Goal: Task Accomplishment & Management: Use online tool/utility

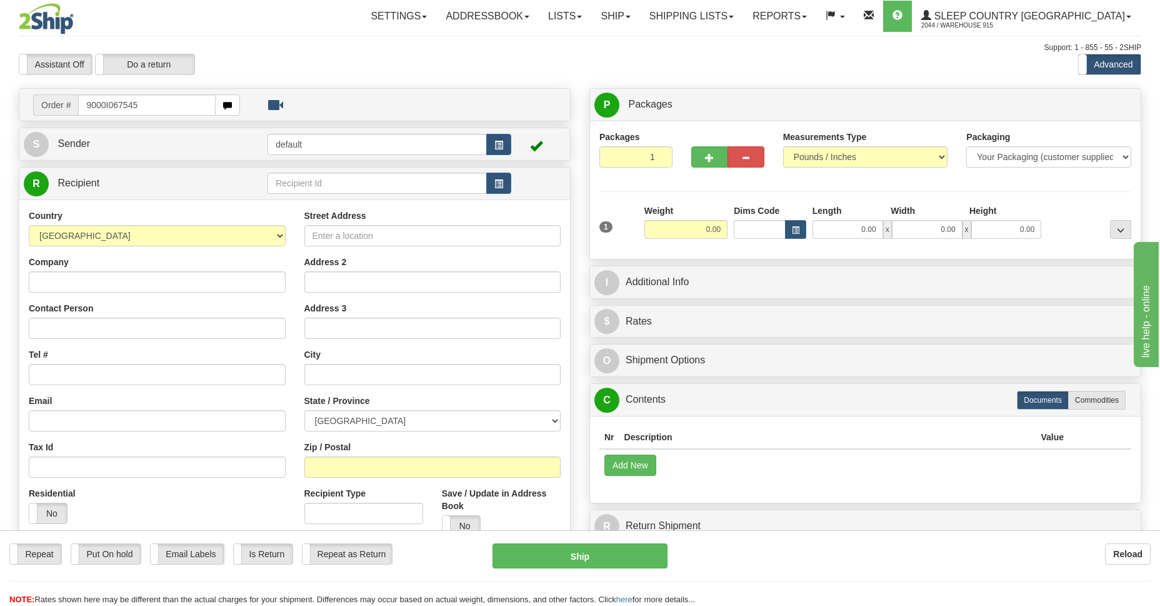
type input "9000I067545"
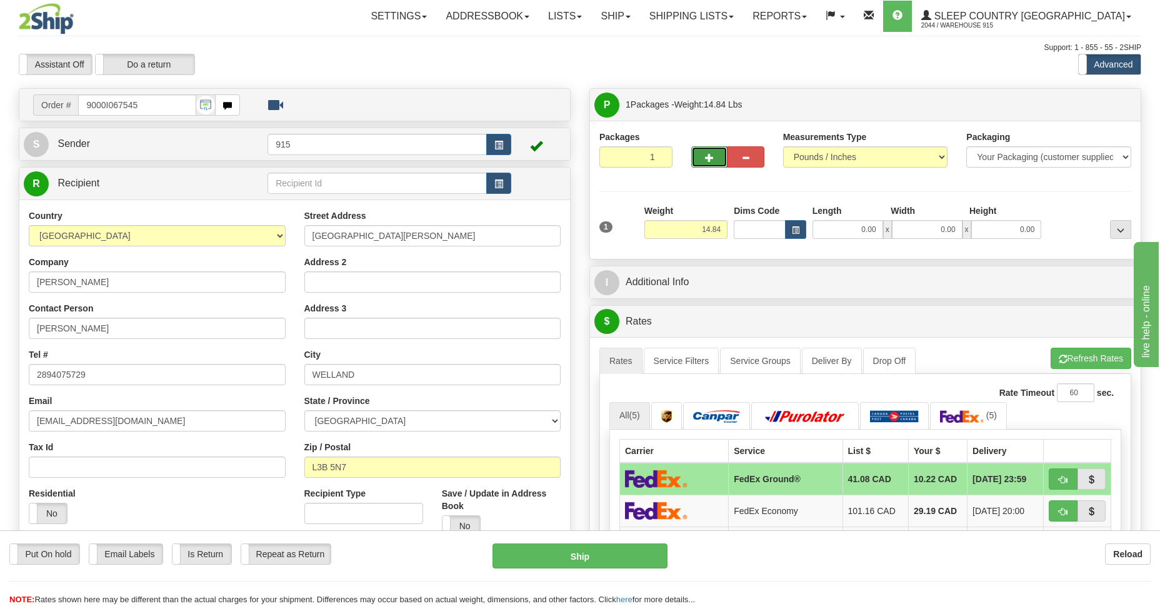
click at [712, 154] on span "button" at bounding box center [709, 158] width 9 height 8
type input "2"
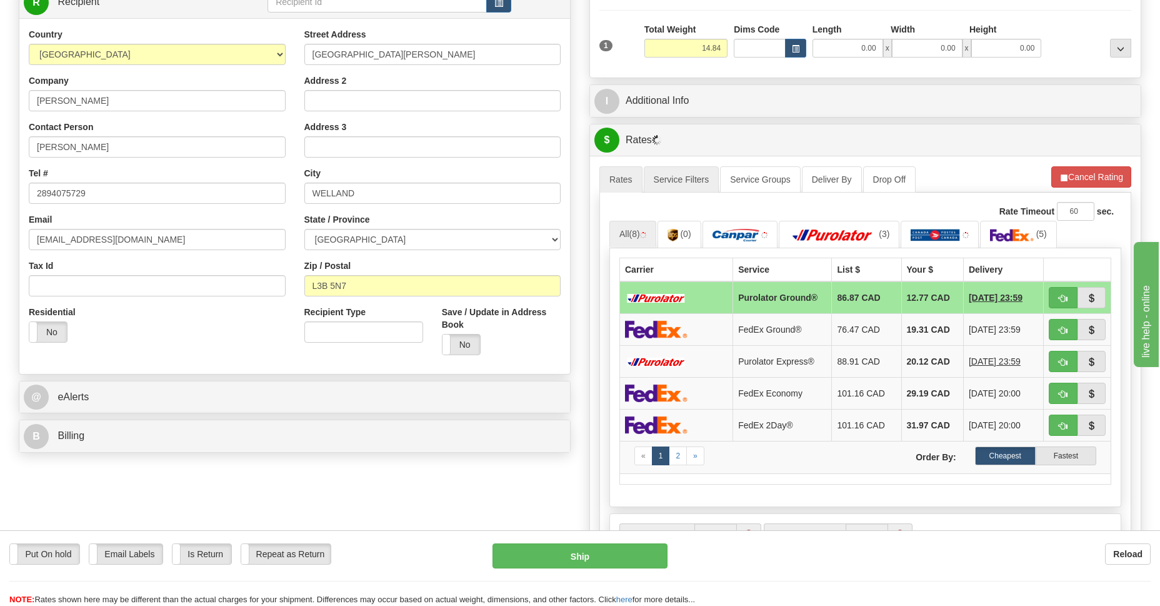
scroll to position [272, 0]
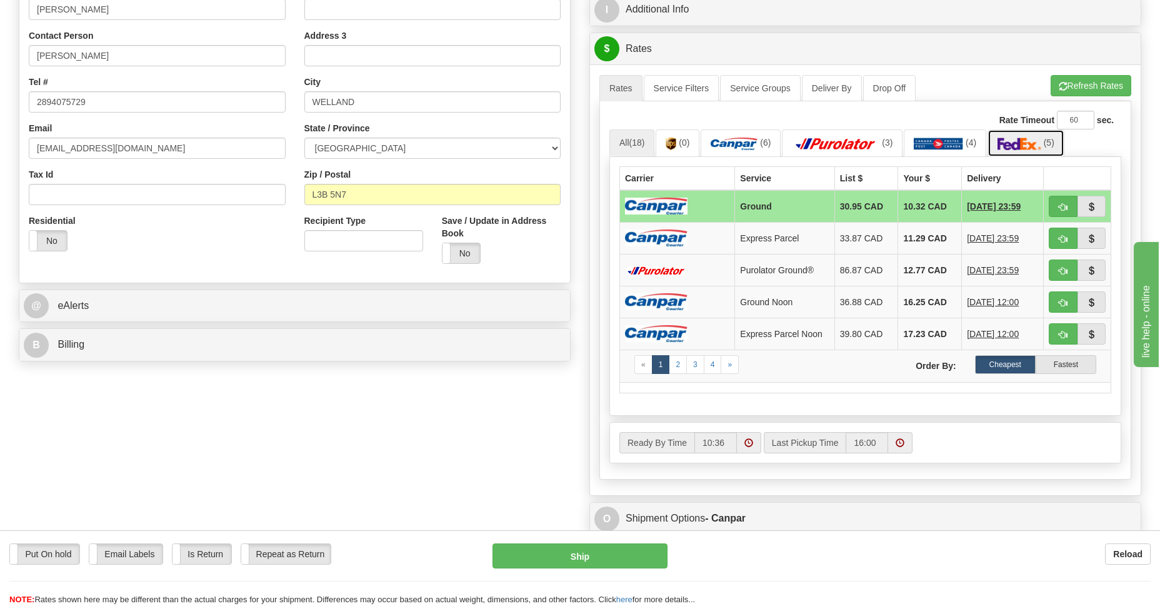
click at [1013, 145] on img at bounding box center [1019, 143] width 44 height 12
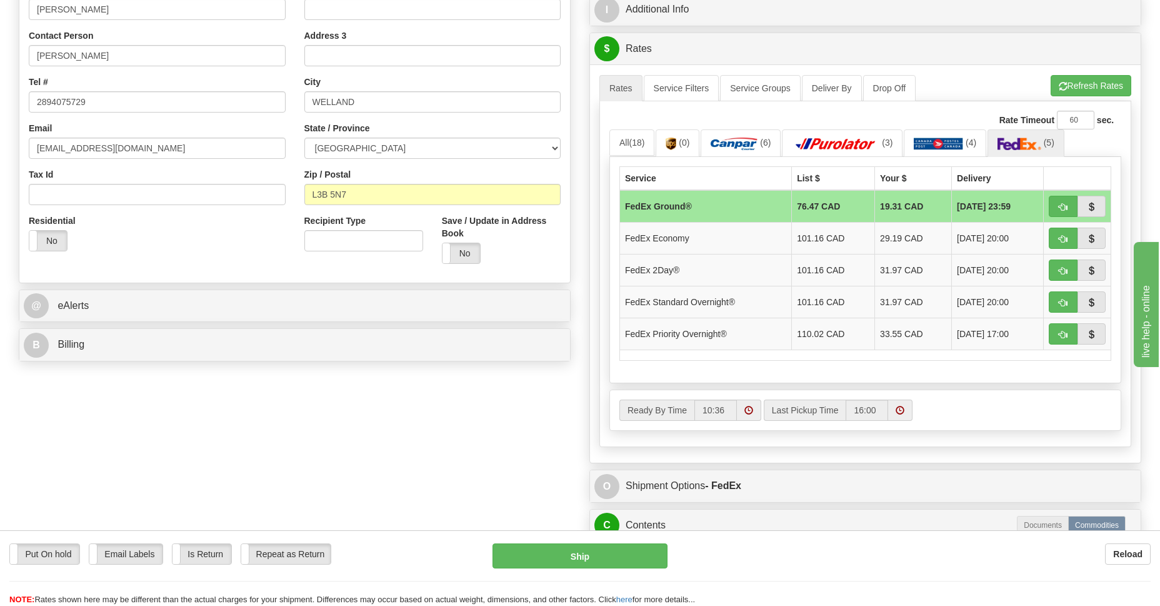
click at [660, 204] on td "FedEx Ground®" at bounding box center [706, 206] width 172 height 32
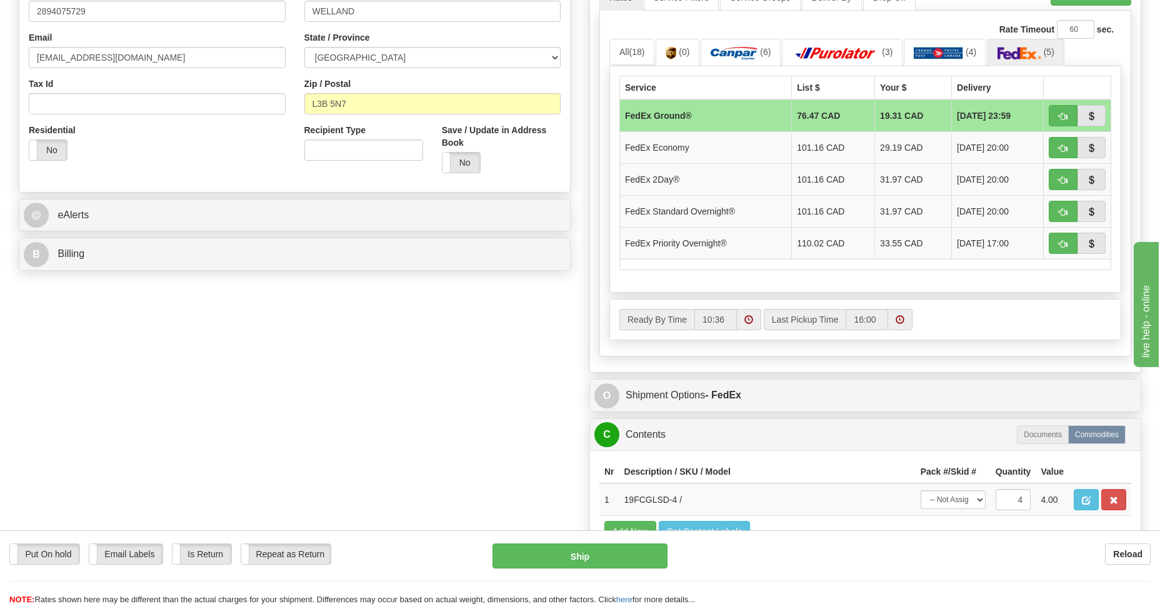
scroll to position [636, 0]
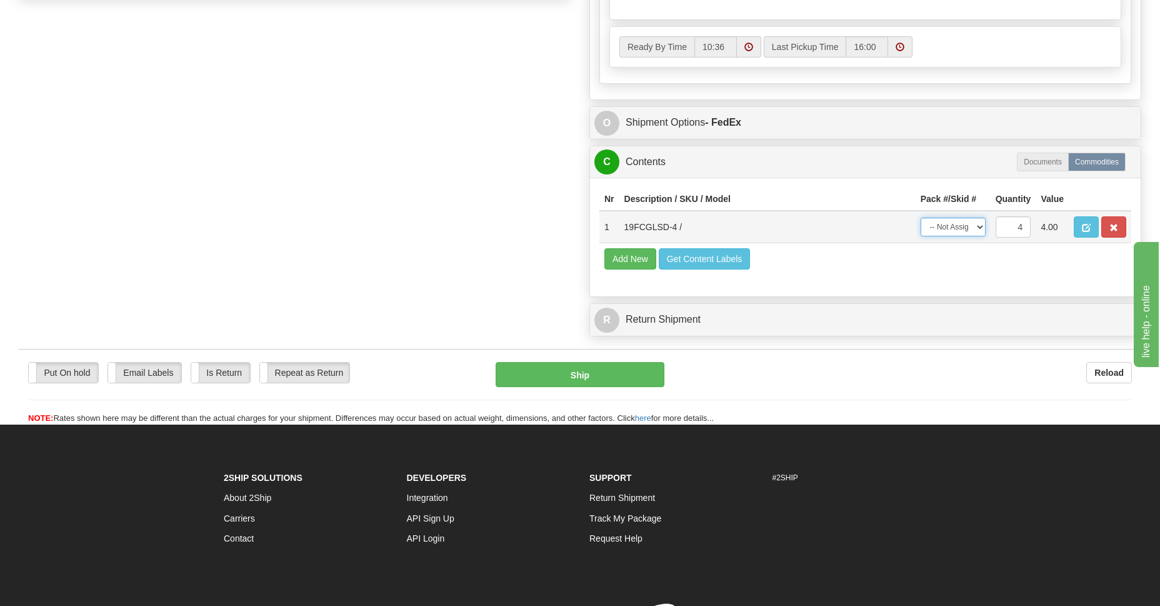
click at [976, 225] on select "-- Not Assigned -- Package 1 Package 2 Split" at bounding box center [952, 226] width 65 height 19
select select "SPLIT"
click at [920, 217] on select "-- Not Assigned -- Package 1 Package 2 Split" at bounding box center [952, 226] width 65 height 19
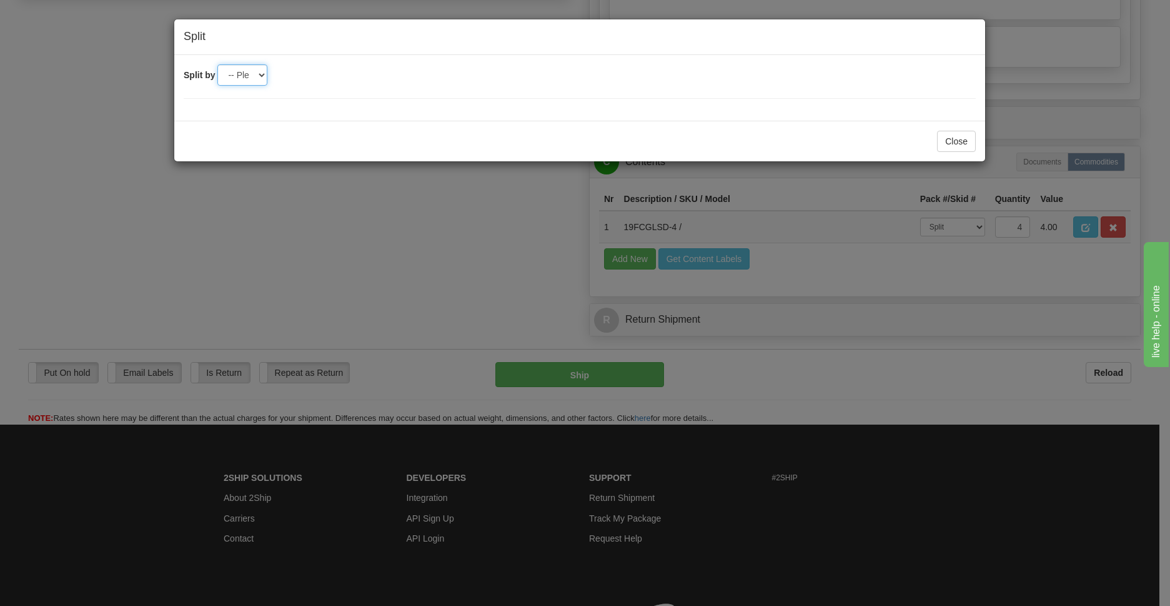
click at [259, 76] on select "-- Please select -- 2" at bounding box center [242, 74] width 50 height 21
select select "2"
click at [217, 64] on select "-- Please select -- 2" at bounding box center [242, 74] width 50 height 21
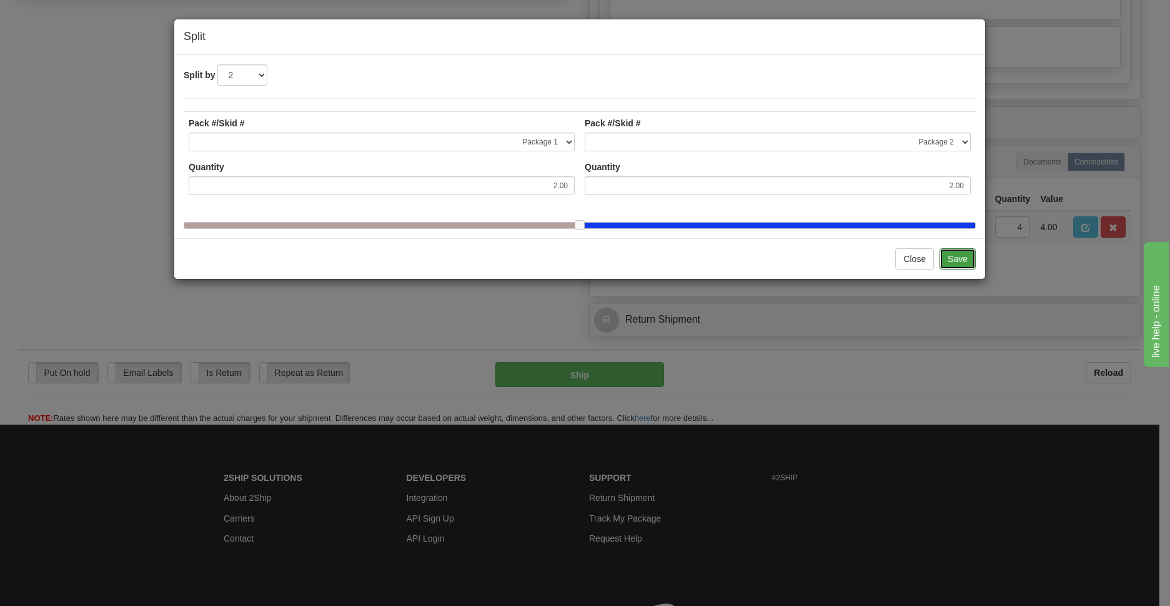
click at [960, 269] on button "Save" at bounding box center [958, 258] width 36 height 21
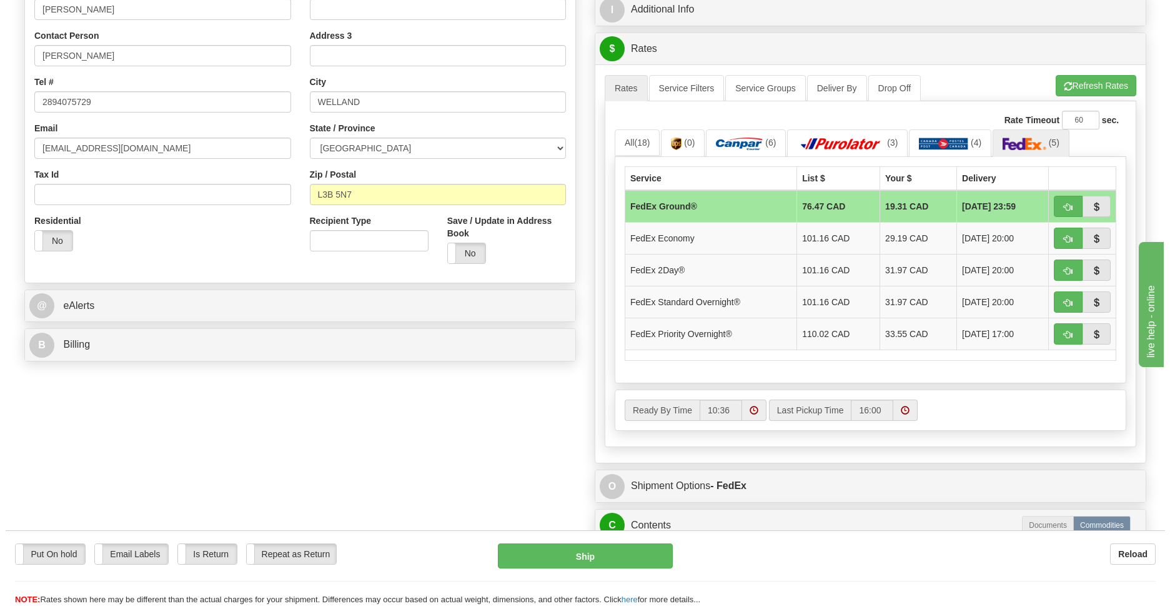
scroll to position [91, 0]
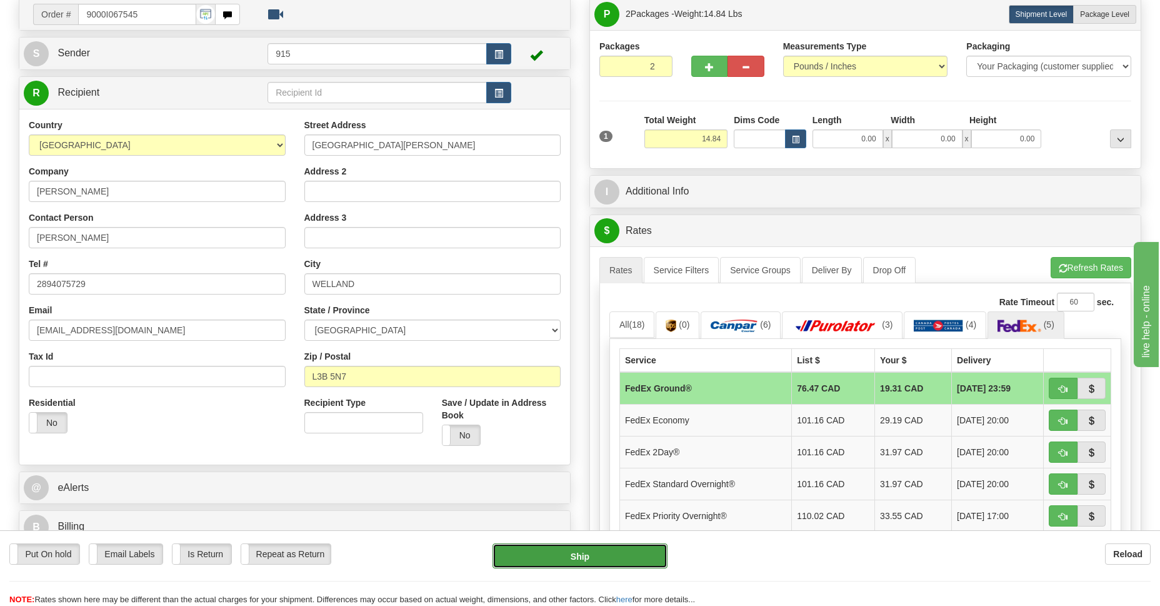
click at [616, 561] on button "Ship" at bounding box center [579, 555] width 174 height 25
type input "92"
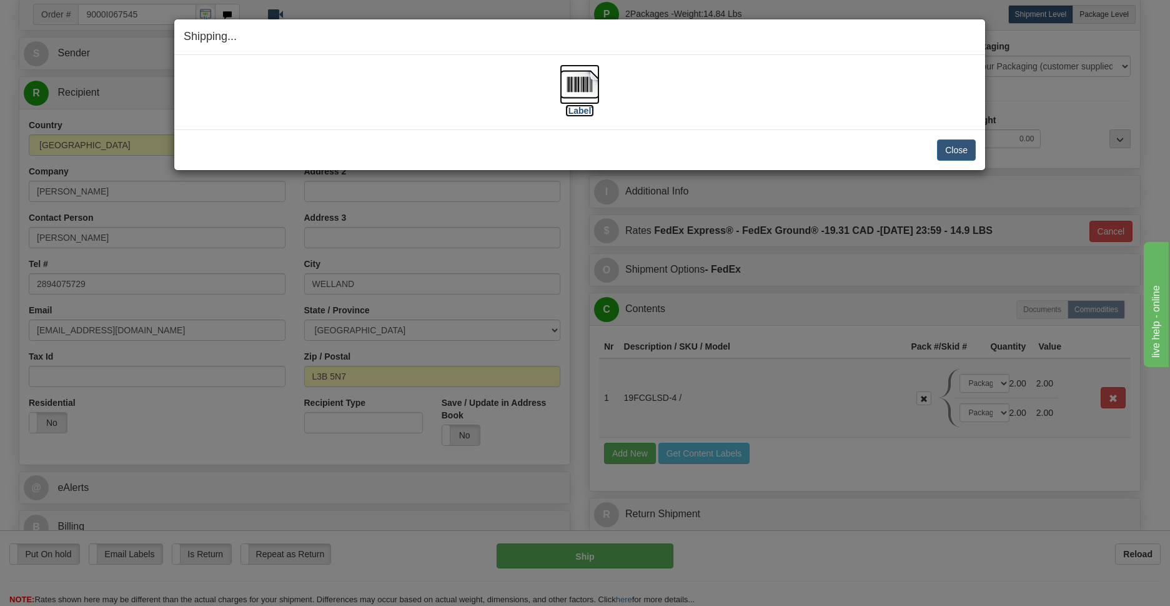
click at [576, 89] on img at bounding box center [580, 84] width 40 height 40
click at [957, 148] on button "Close" at bounding box center [956, 149] width 39 height 21
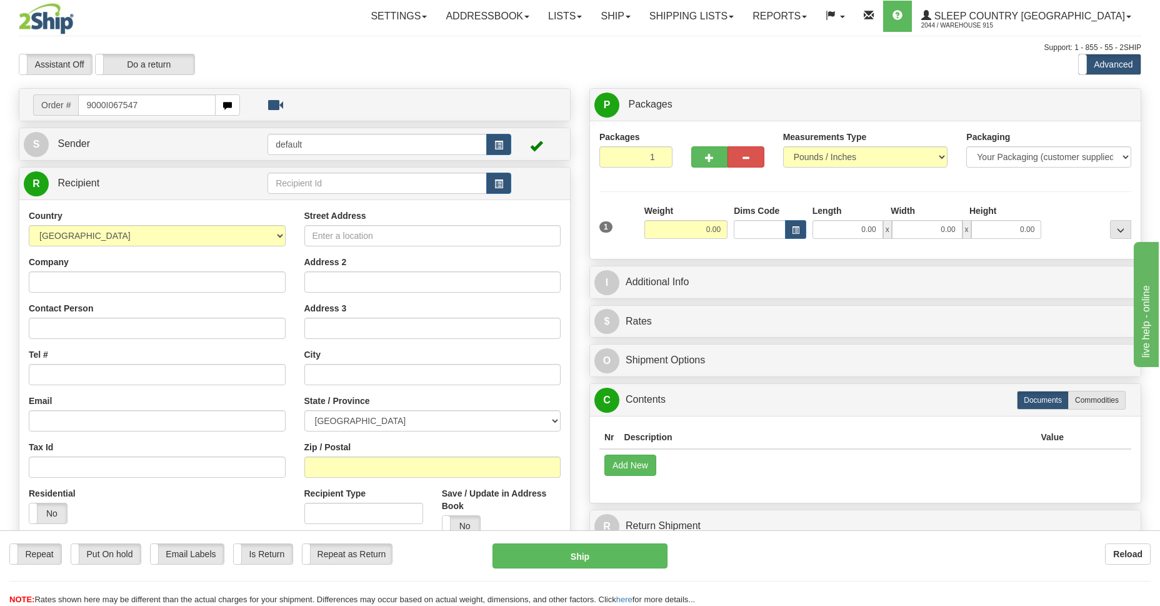
type input "9000I067547"
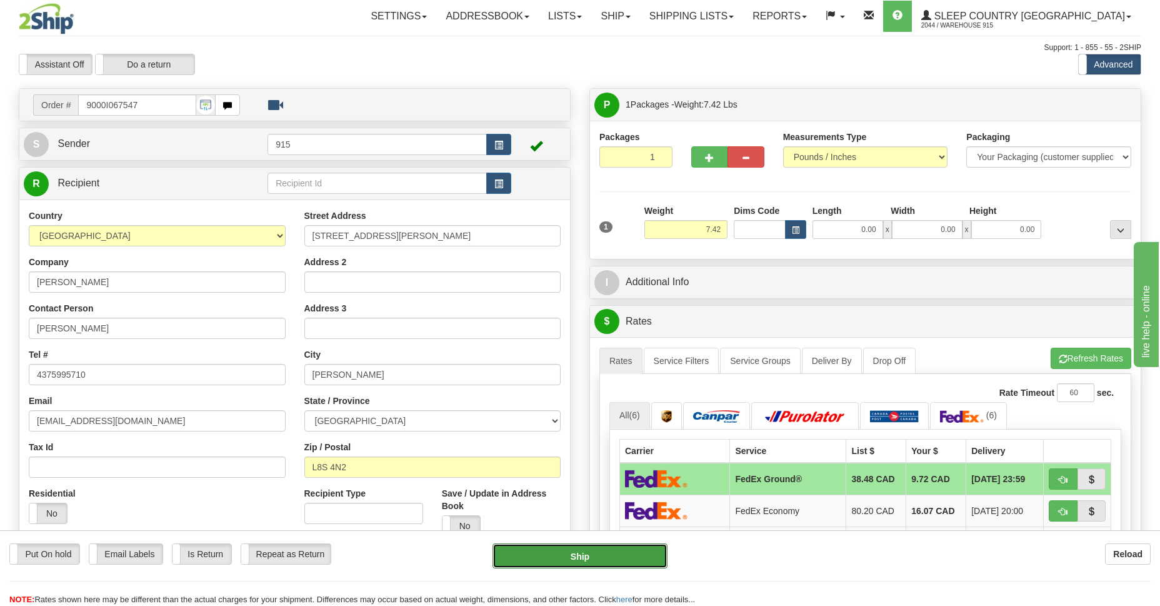
click at [578, 561] on button "Ship" at bounding box center [579, 555] width 174 height 25
type input "92"
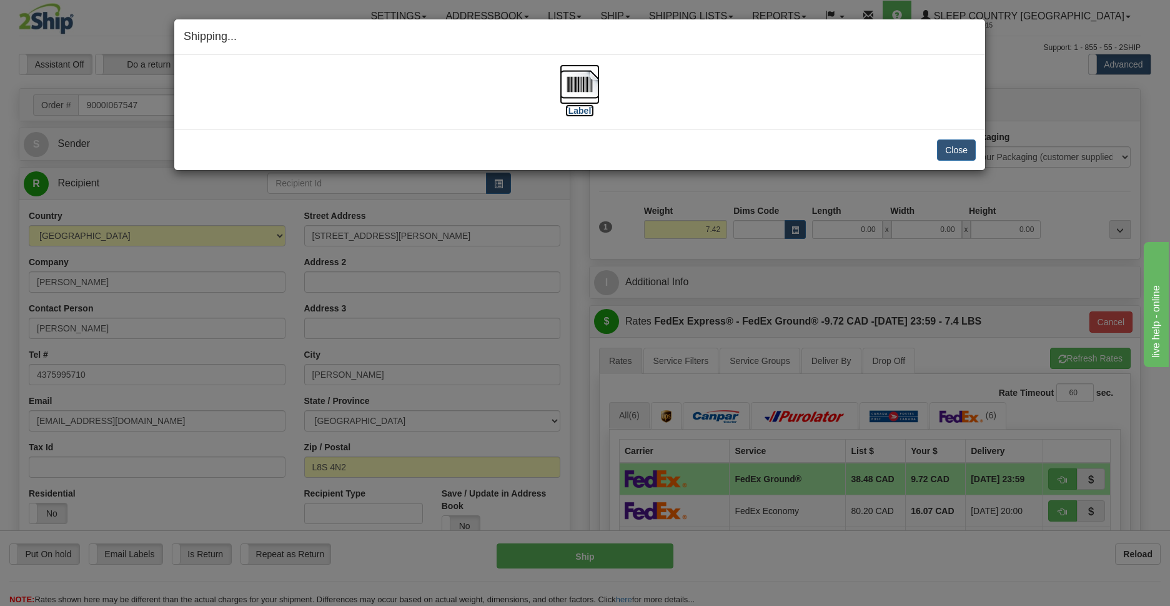
click at [590, 87] on img at bounding box center [580, 84] width 40 height 40
click at [961, 146] on button "Close" at bounding box center [956, 149] width 39 height 21
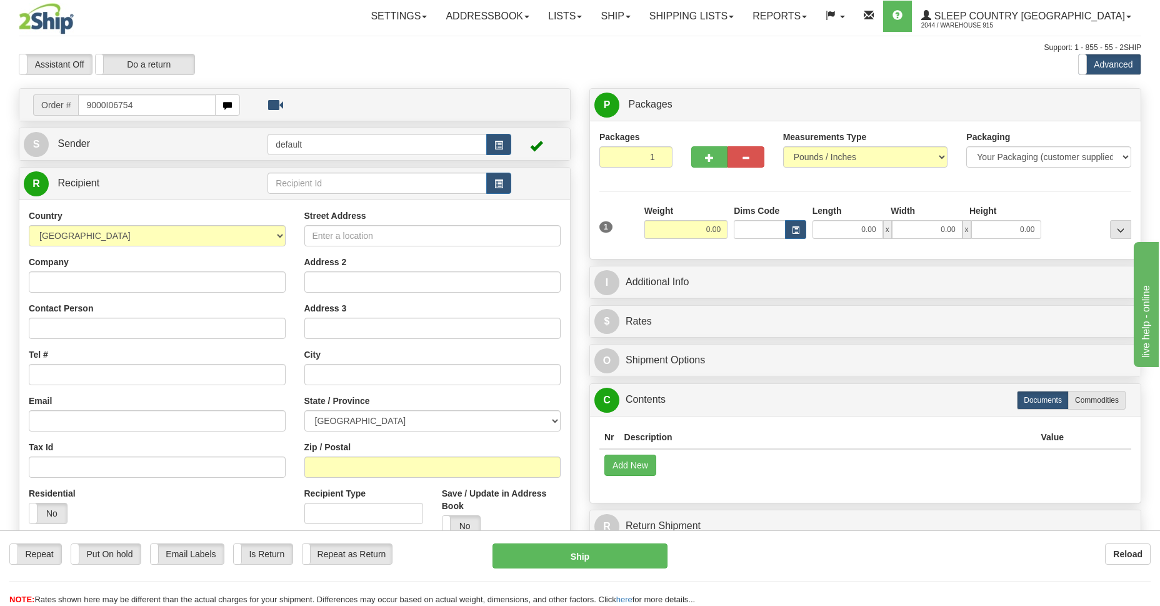
type input "9000I067548"
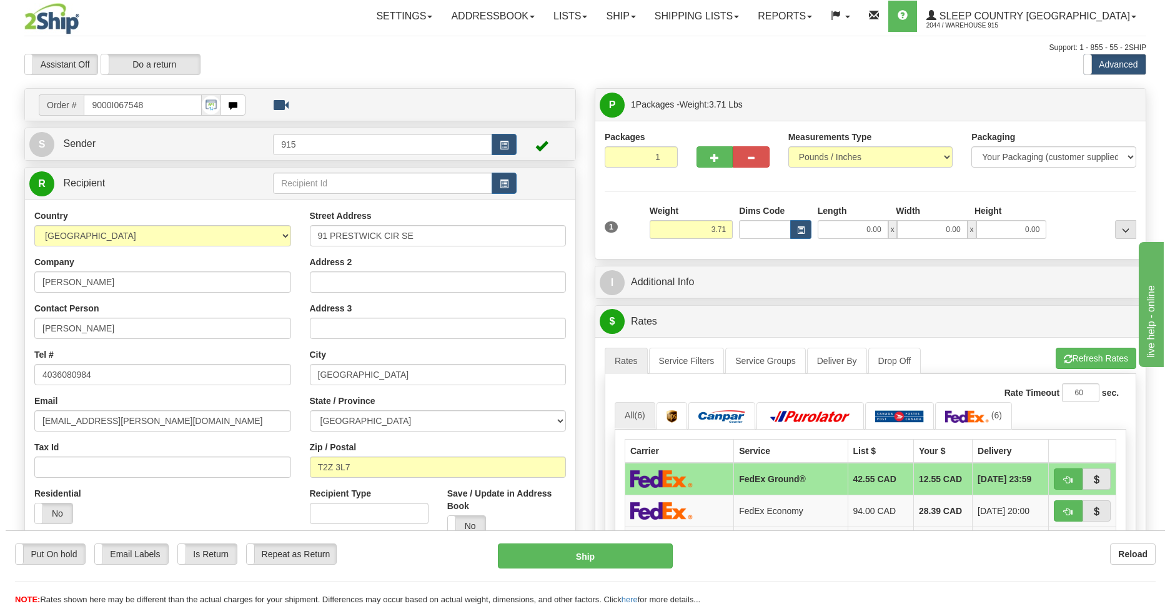
scroll to position [181, 0]
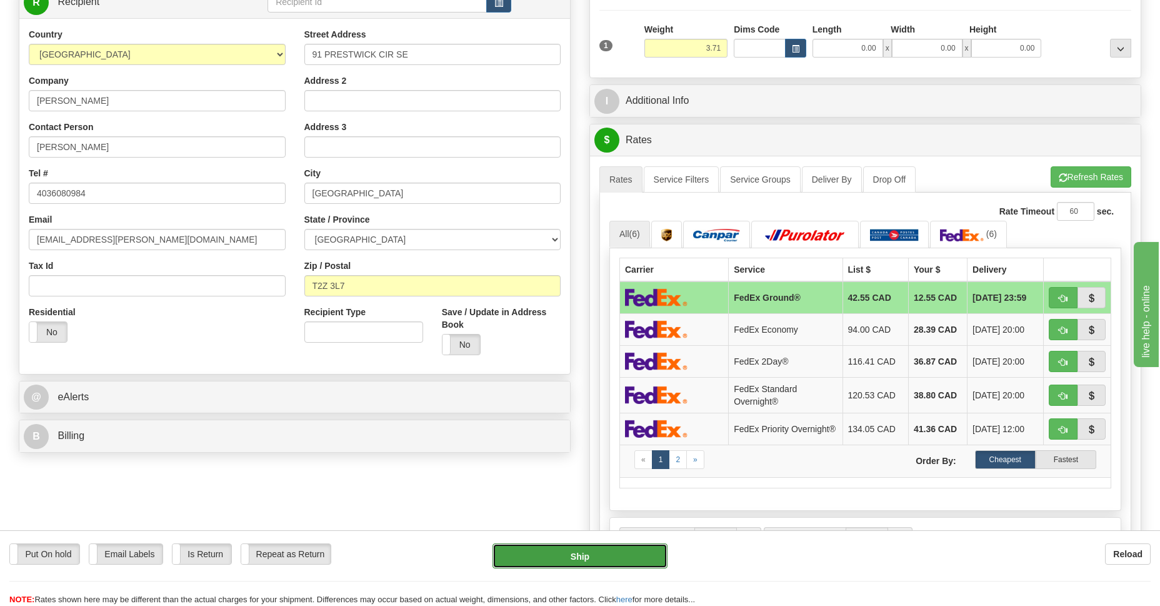
click at [582, 552] on button "Ship" at bounding box center [579, 555] width 174 height 25
type input "92"
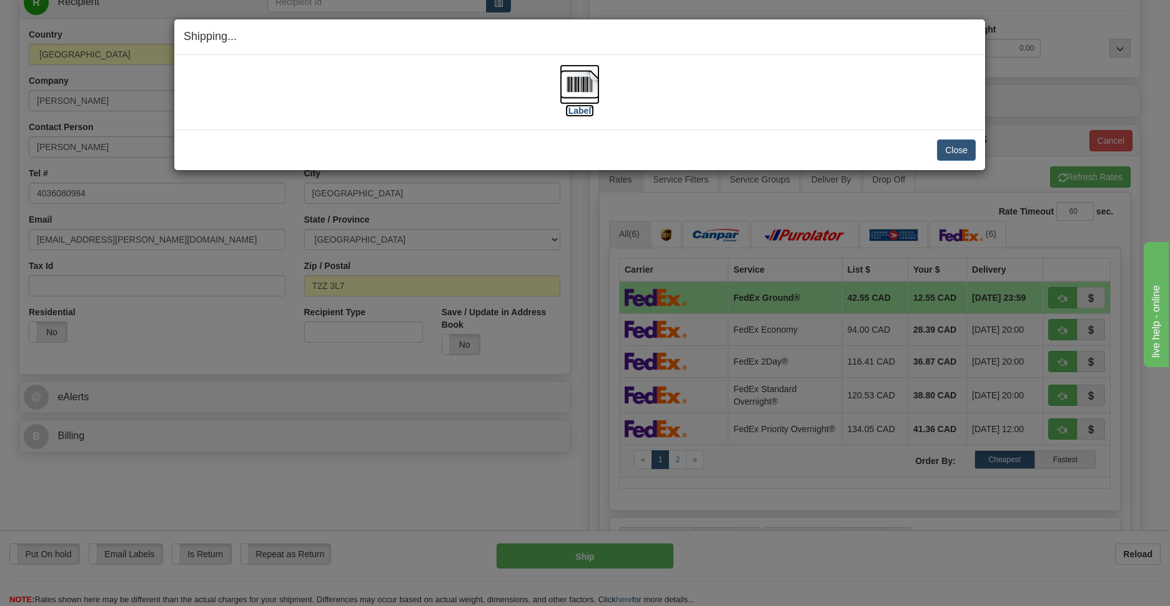
click at [581, 86] on img at bounding box center [580, 84] width 40 height 40
click at [969, 153] on button "Close" at bounding box center [956, 149] width 39 height 21
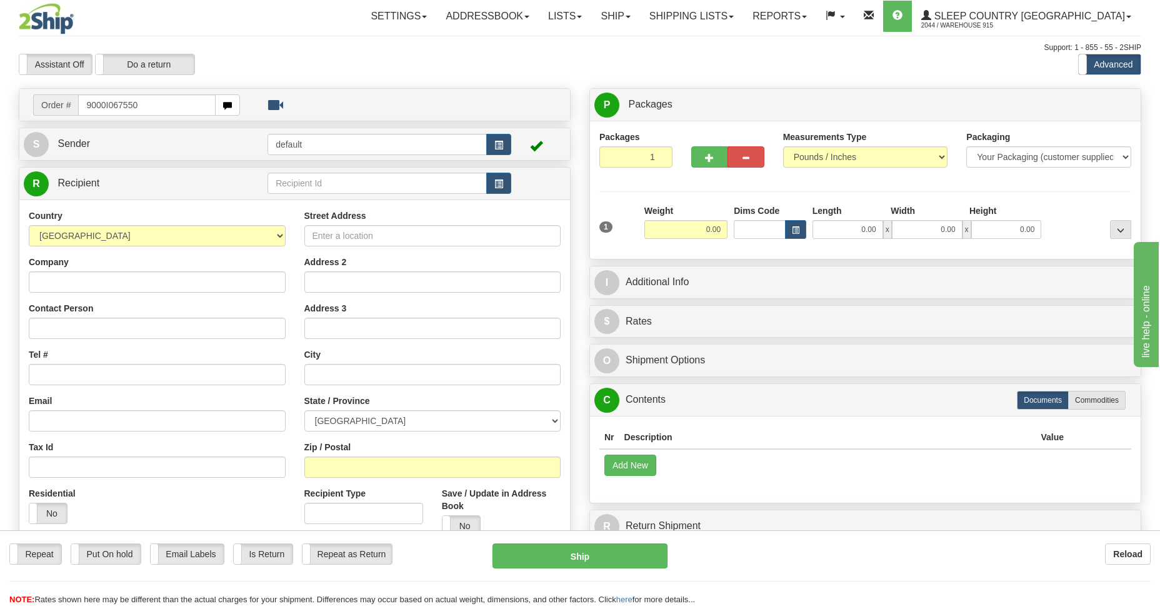
type input "9000I067550"
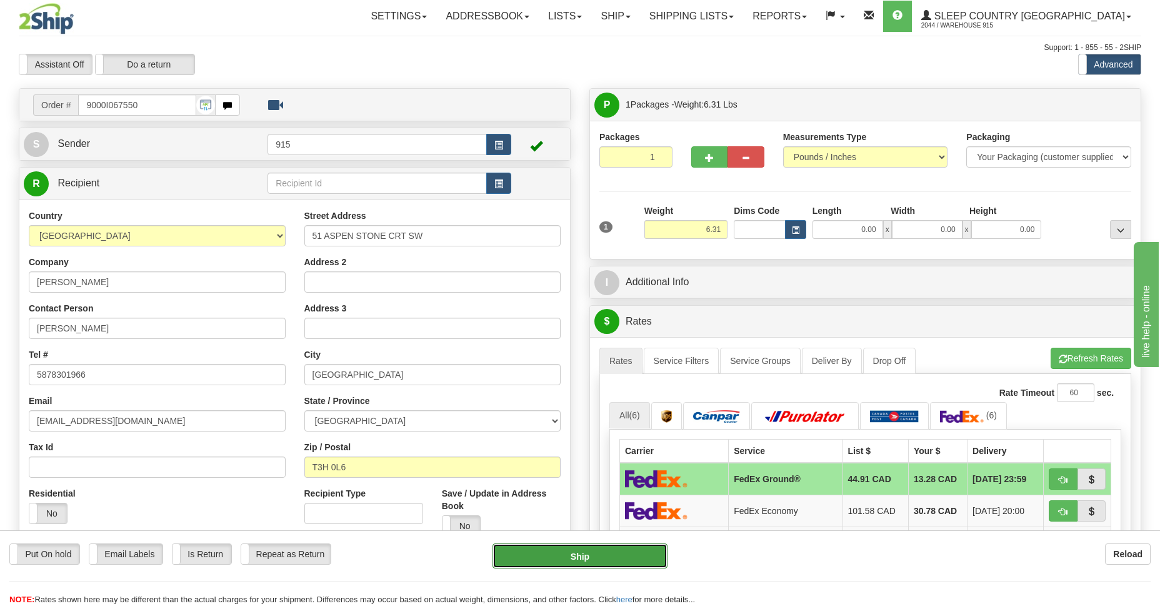
click at [601, 558] on button "Ship" at bounding box center [579, 555] width 174 height 25
type input "92"
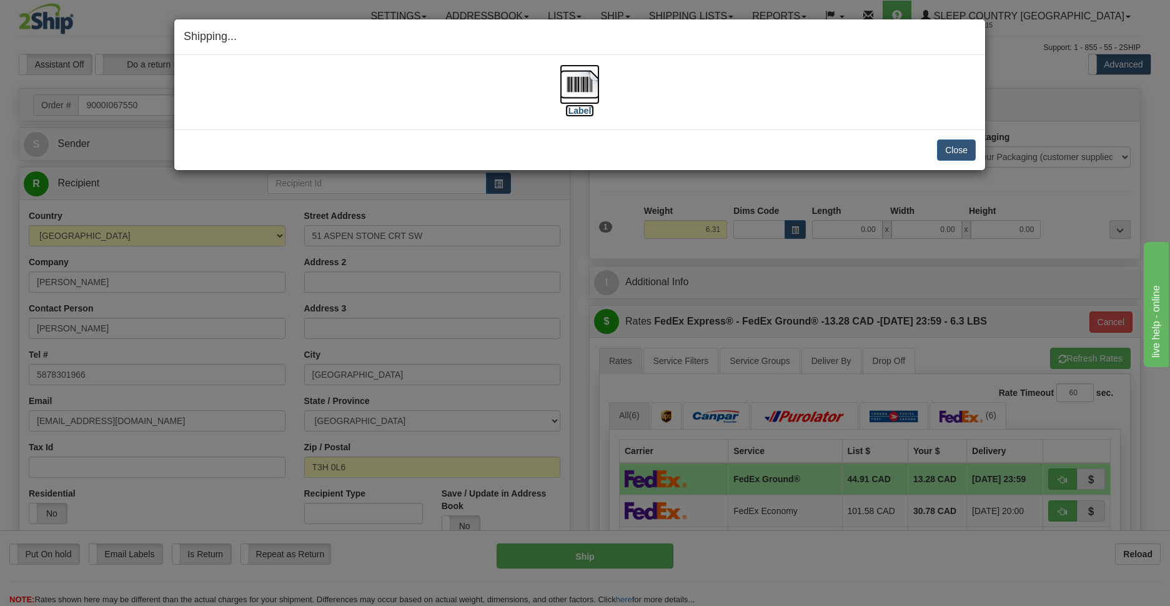
click at [575, 88] on img at bounding box center [580, 84] width 40 height 40
click at [963, 149] on button "Close" at bounding box center [956, 149] width 39 height 21
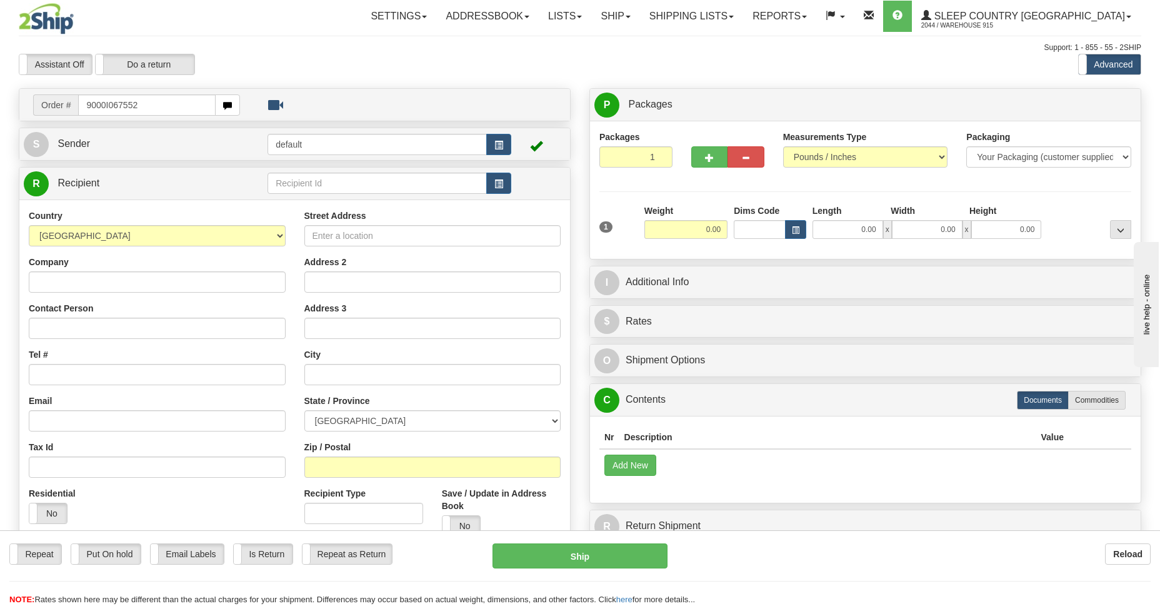
type input "9000I067552"
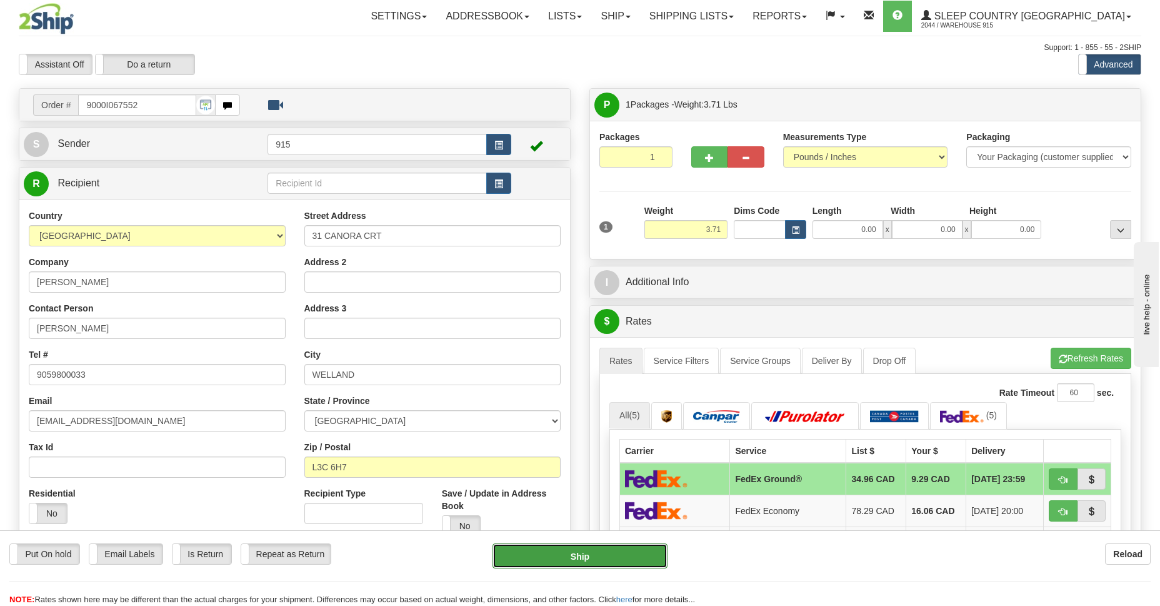
click at [578, 557] on button "Ship" at bounding box center [579, 555] width 174 height 25
type input "92"
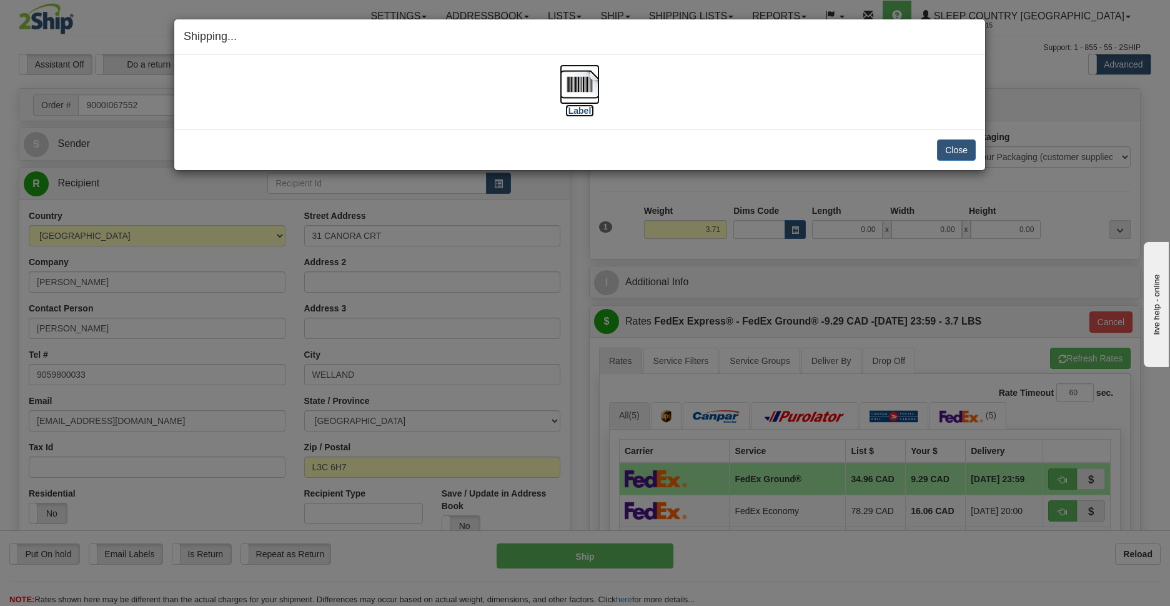
click at [579, 81] on img at bounding box center [580, 84] width 40 height 40
click at [962, 148] on button "Close" at bounding box center [956, 149] width 39 height 21
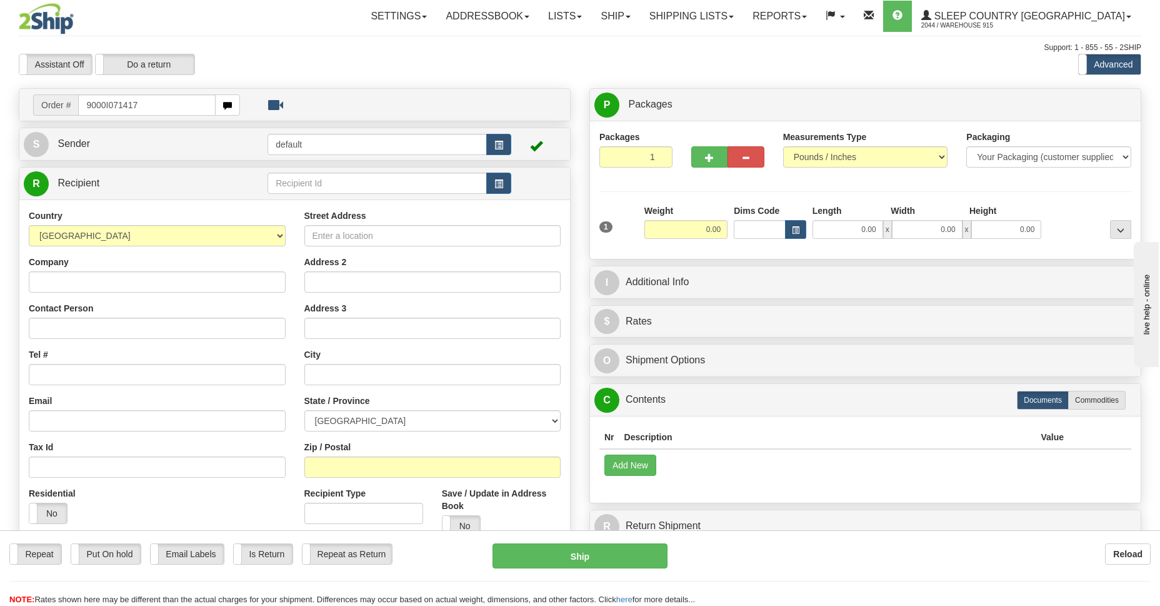
type input "9000I071417"
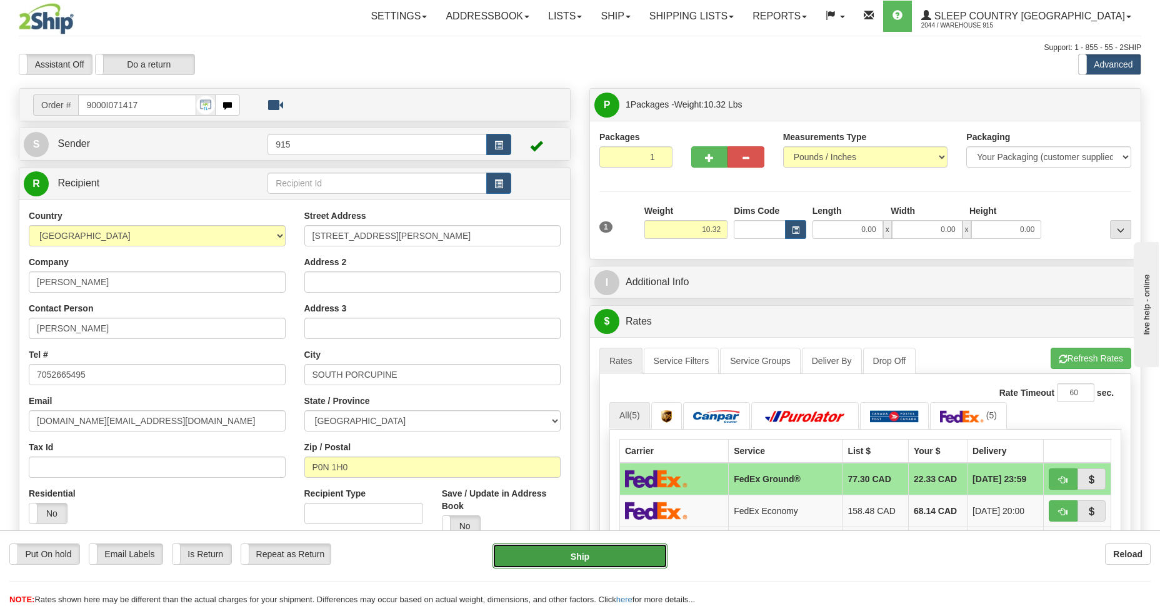
click at [604, 555] on button "Ship" at bounding box center [579, 555] width 174 height 25
type input "92"
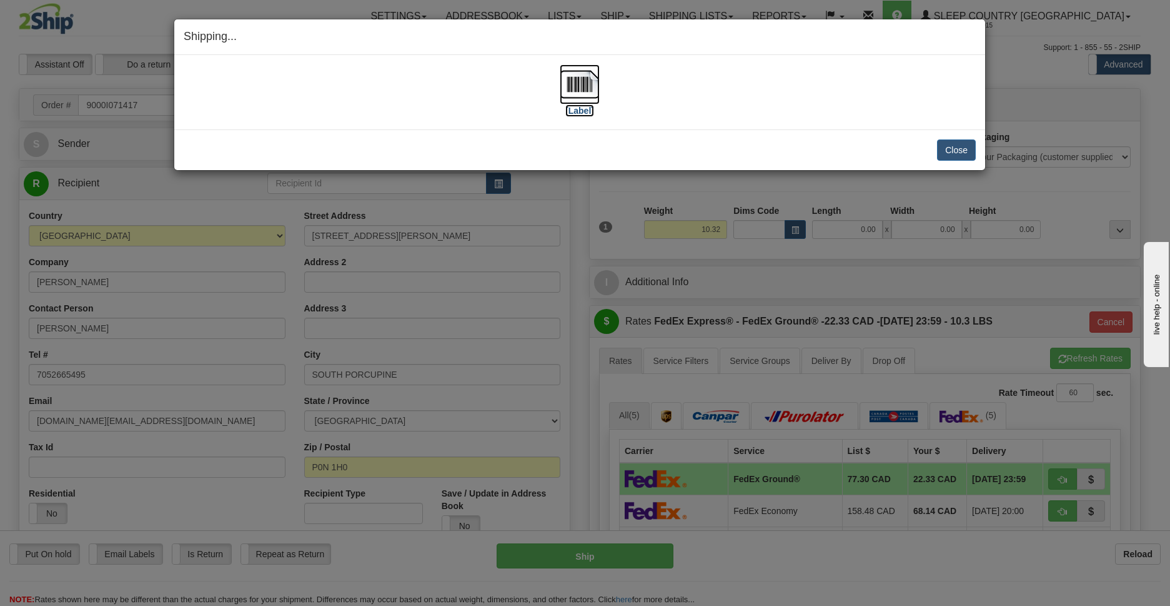
click at [570, 92] on img at bounding box center [580, 84] width 40 height 40
click at [949, 149] on button "Close" at bounding box center [956, 149] width 39 height 21
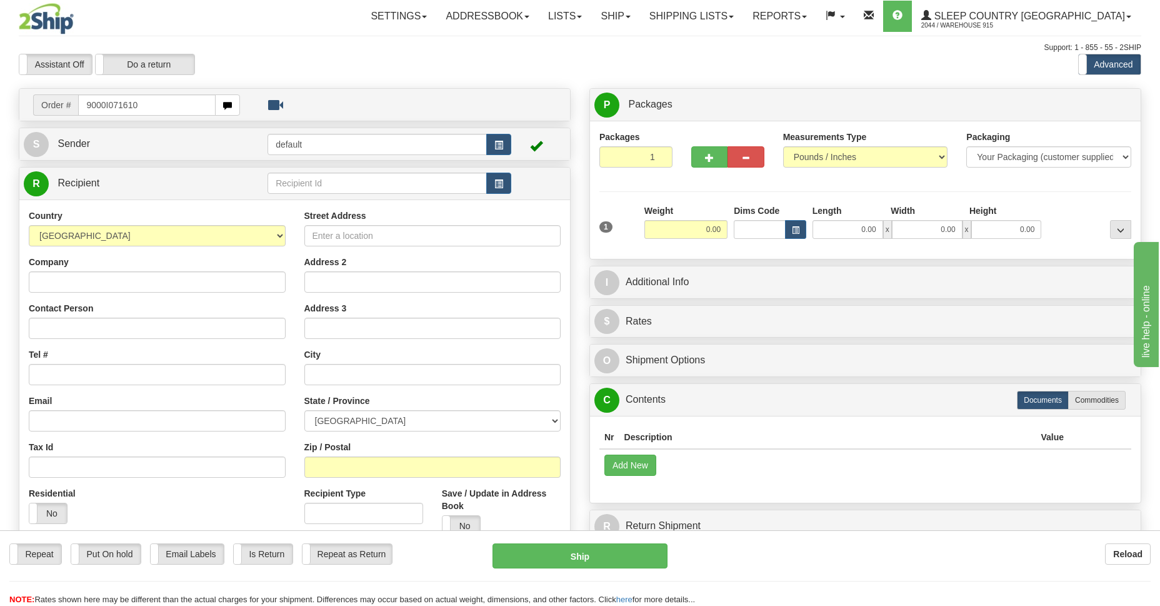
type input "9000I071610"
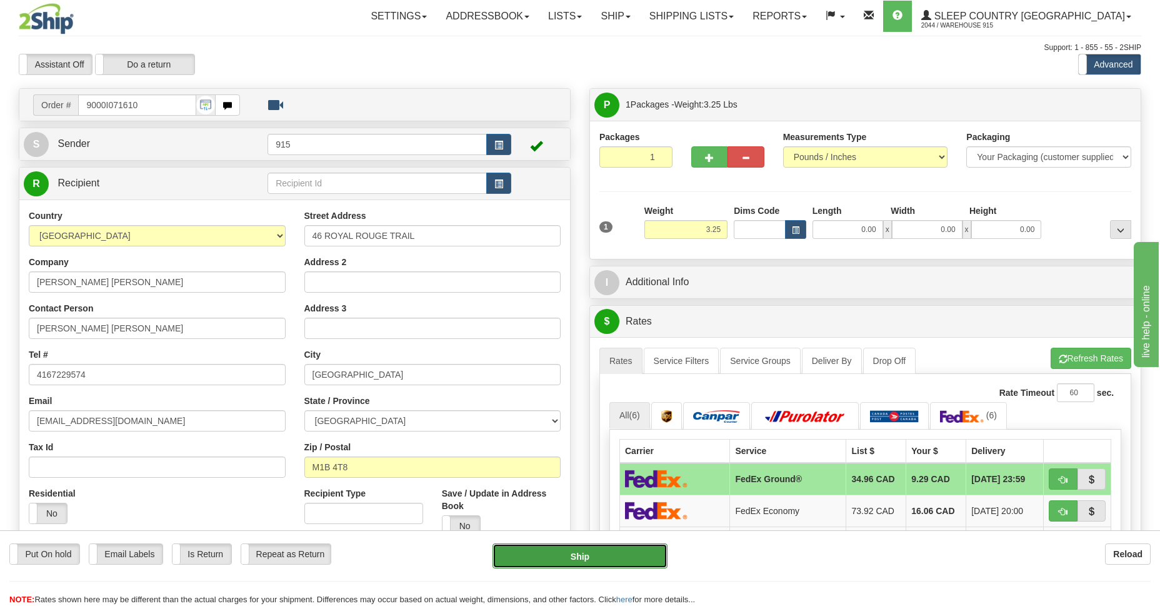
click at [554, 556] on button "Ship" at bounding box center [579, 555] width 174 height 25
type input "92"
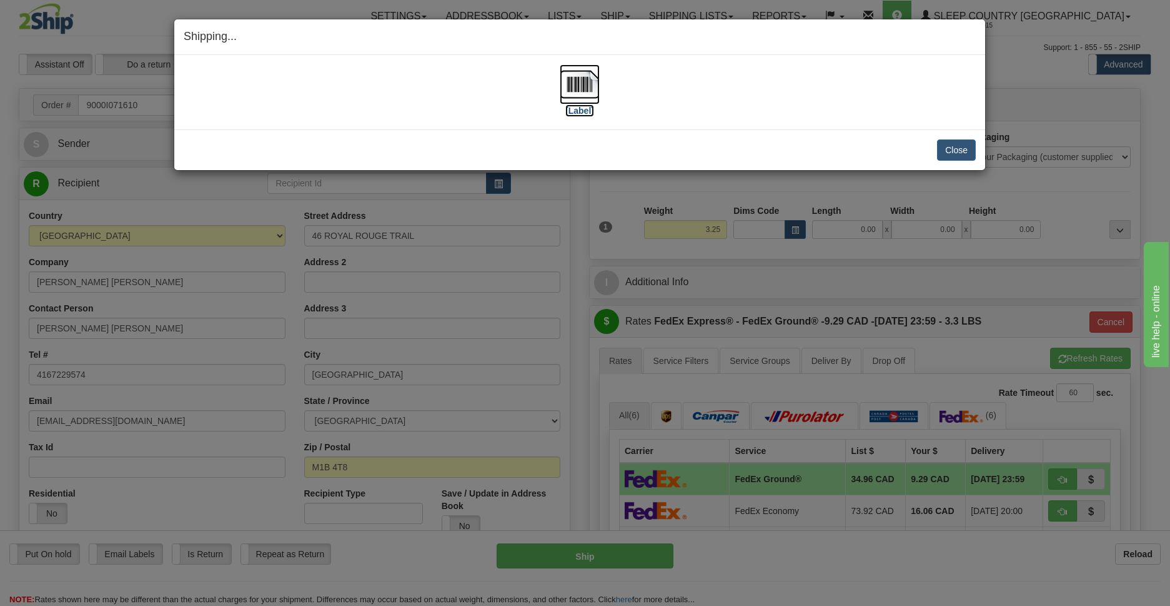
click at [589, 84] on img at bounding box center [580, 84] width 40 height 40
click at [962, 149] on button "Close" at bounding box center [956, 149] width 39 height 21
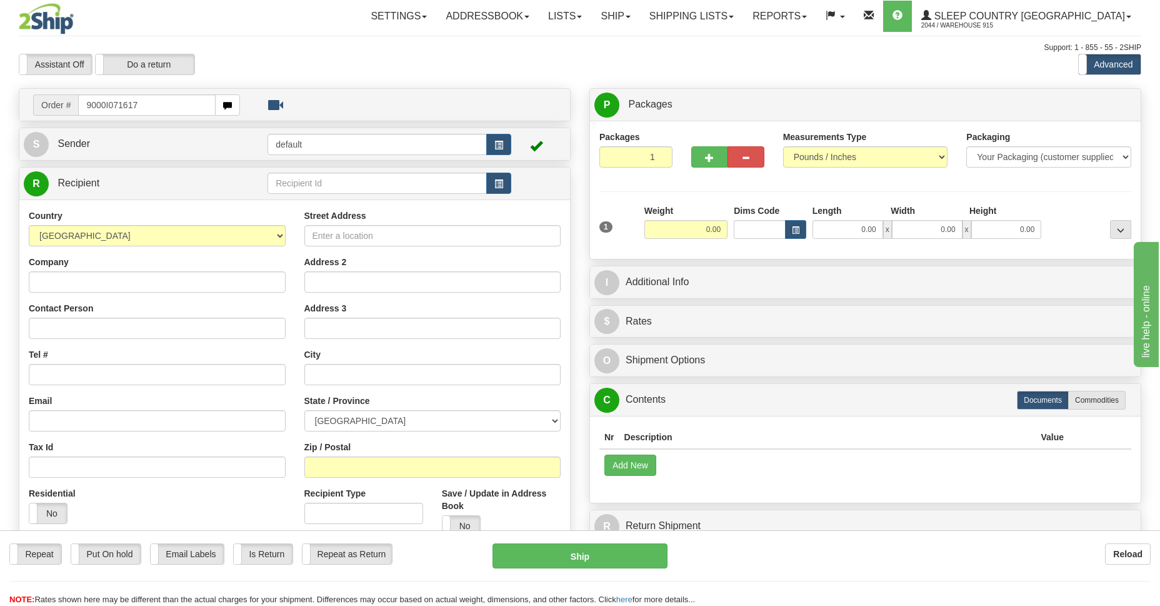
type input "9000I071617"
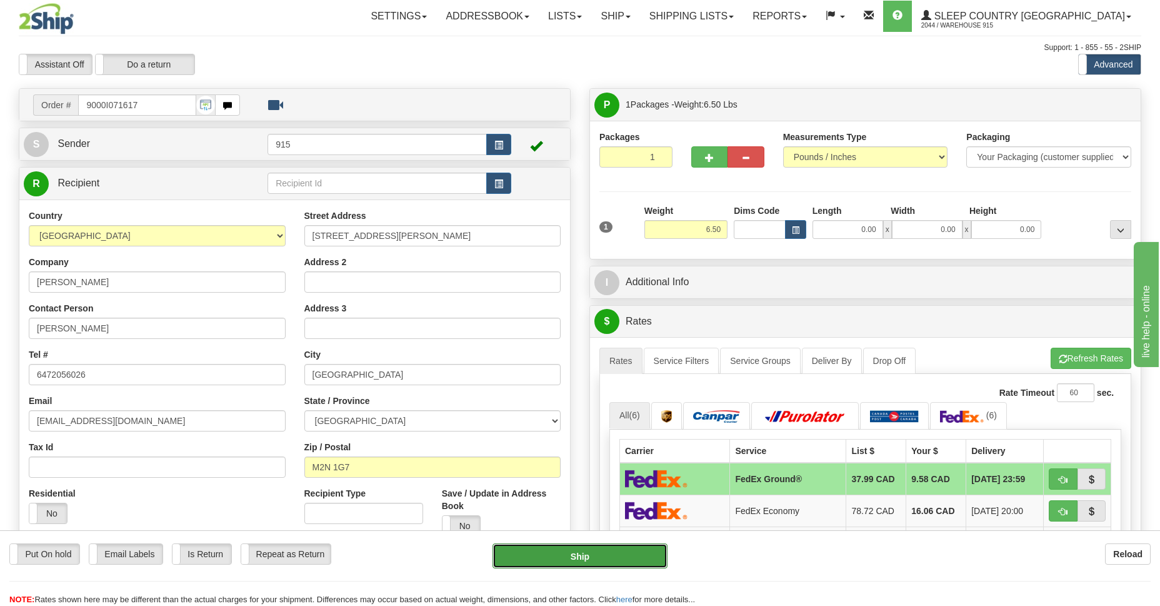
click at [626, 557] on button "Ship" at bounding box center [579, 555] width 174 height 25
type input "92"
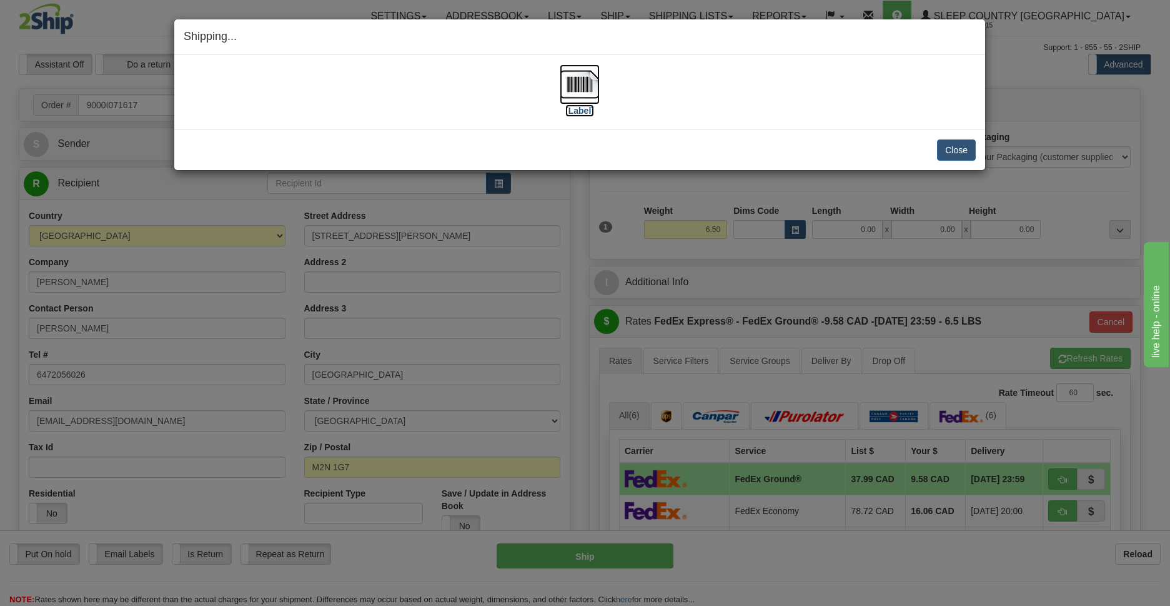
click at [579, 82] on img at bounding box center [580, 84] width 40 height 40
click at [958, 147] on button "Close" at bounding box center [956, 149] width 39 height 21
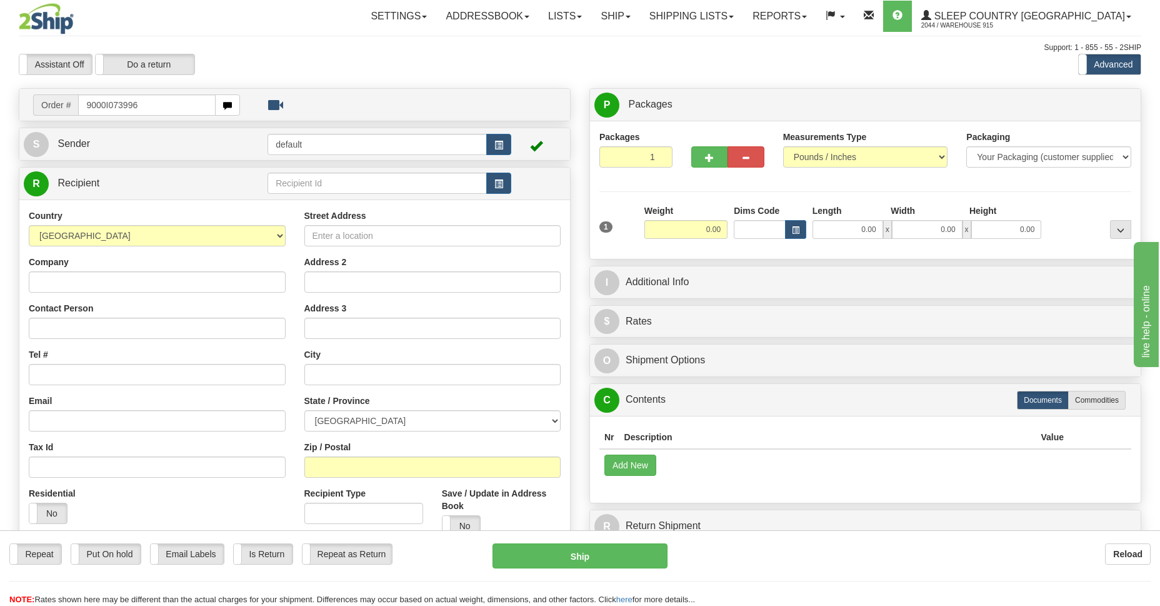
type input "9000I073996"
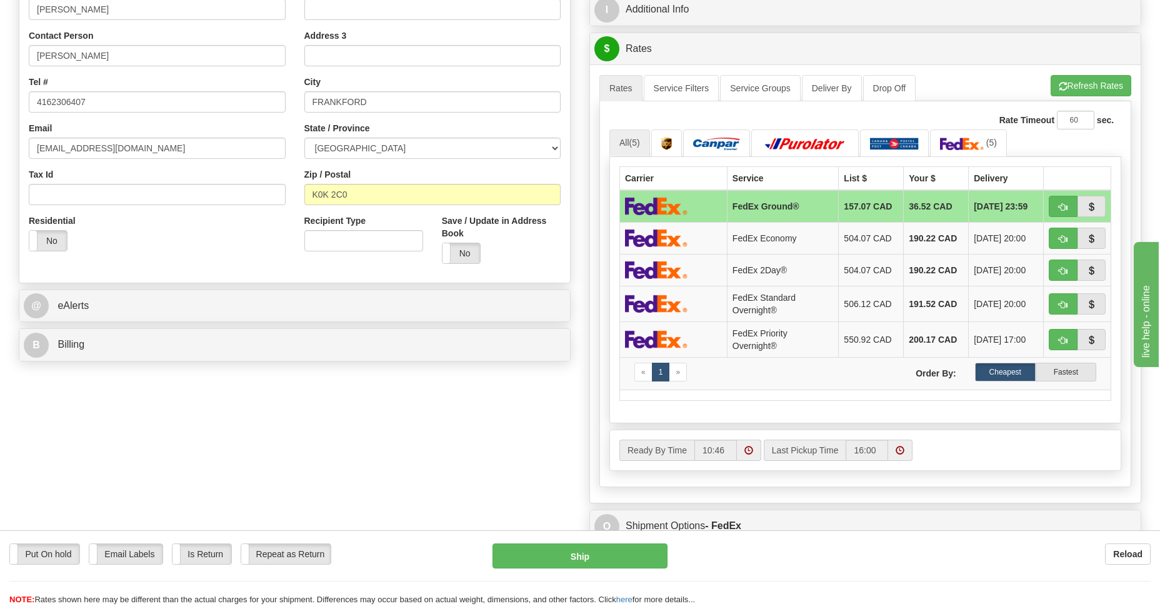
scroll to position [454, 0]
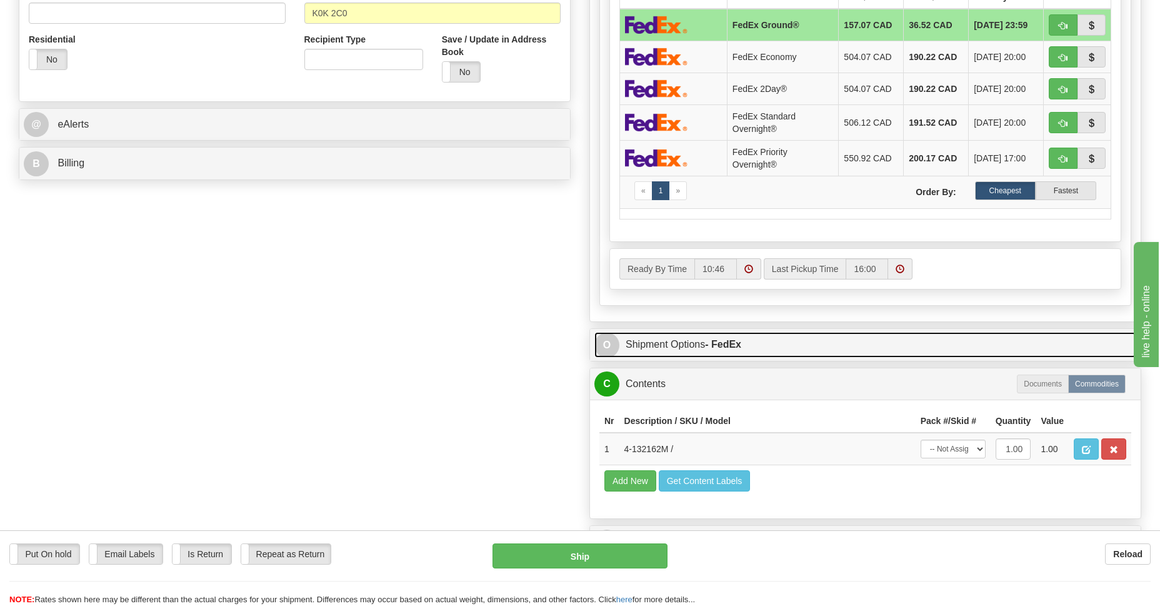
click at [631, 347] on link "O Shipment Options - FedEx" at bounding box center [865, 345] width 542 height 26
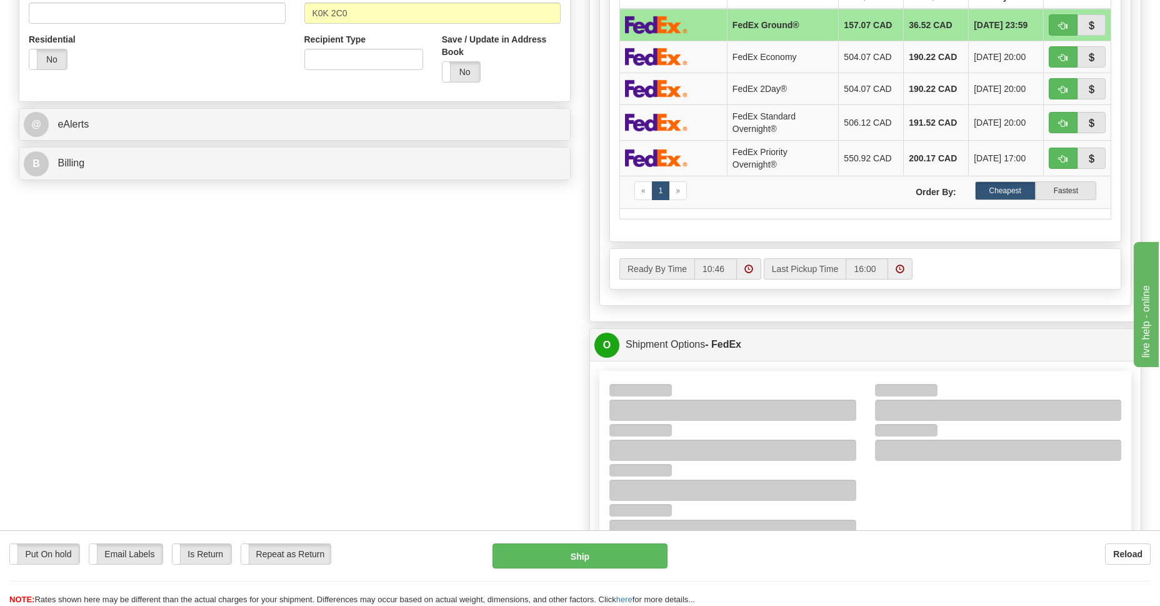
click at [431, 437] on div "Order # 9000I073996 S Sender 915" at bounding box center [579, 212] width 1141 height 1157
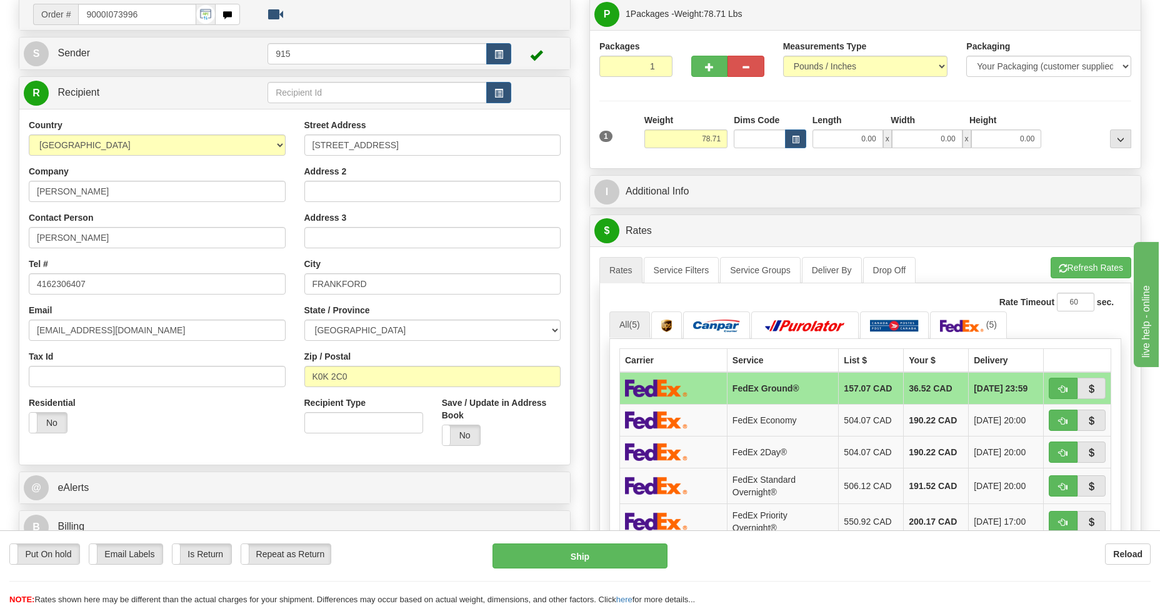
scroll to position [363, 0]
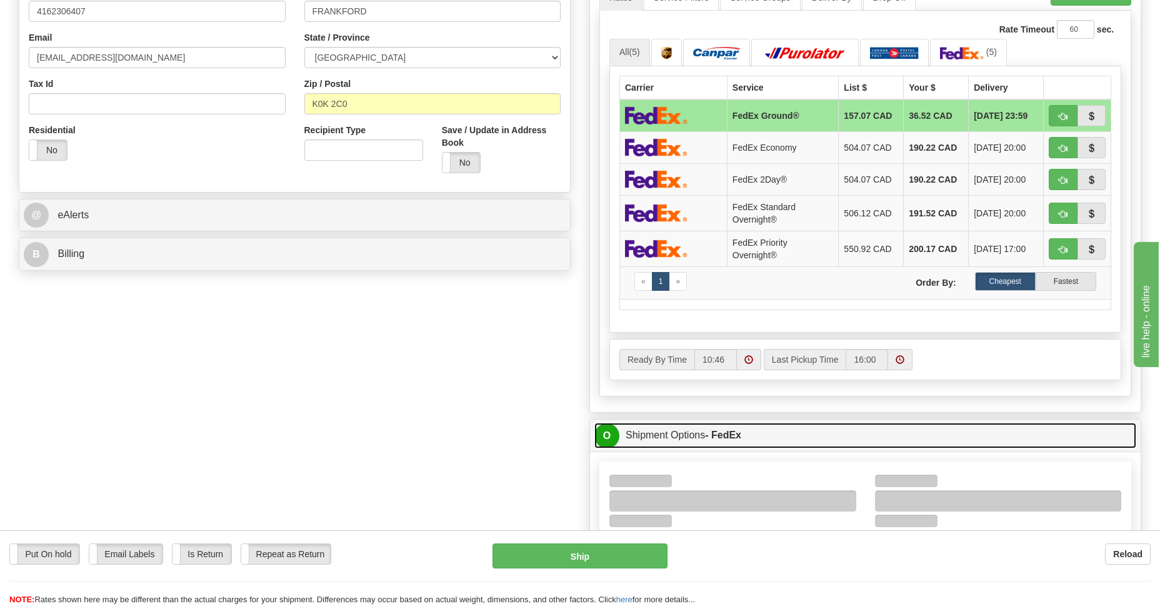
click at [665, 438] on link "O Shipment Options - FedEx" at bounding box center [865, 435] width 542 height 26
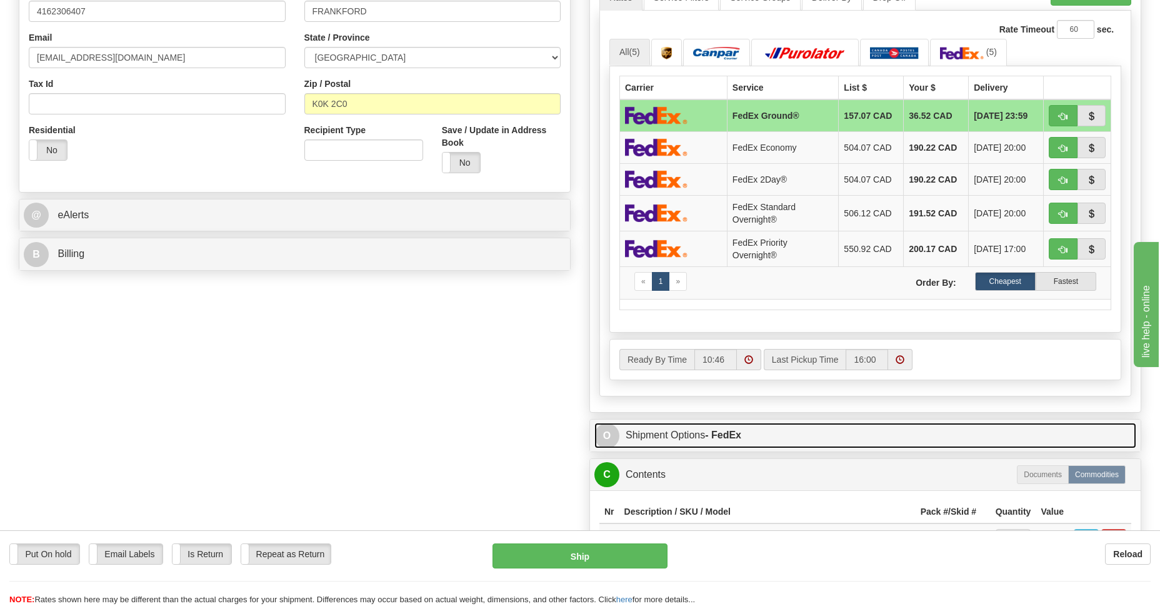
click at [665, 438] on link "O Shipment Options - FedEx" at bounding box center [865, 435] width 542 height 26
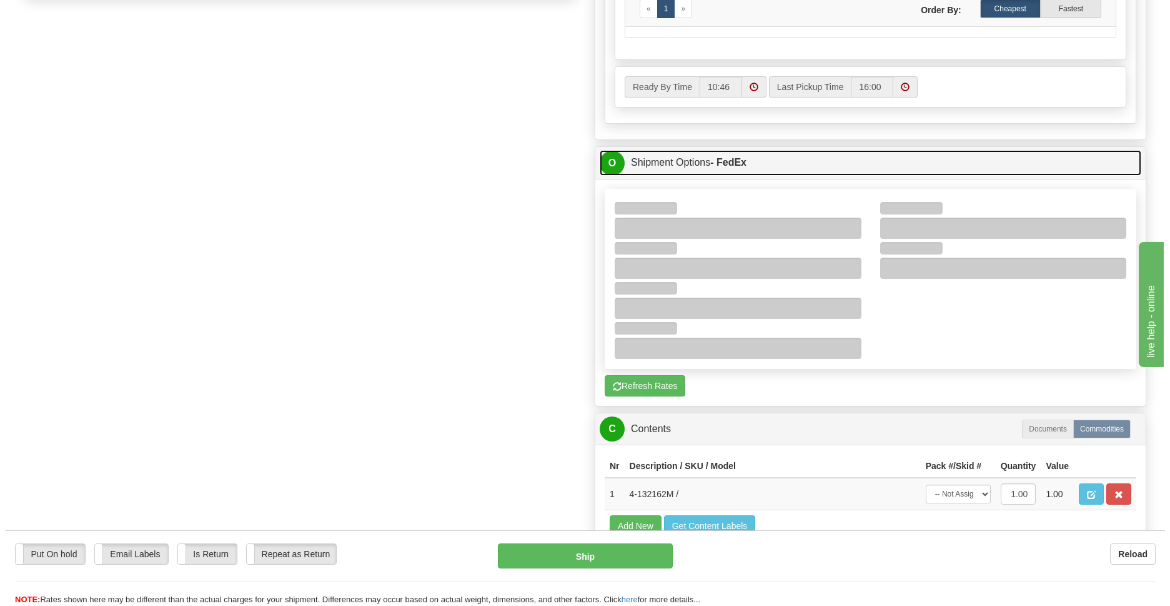
scroll to position [545, 0]
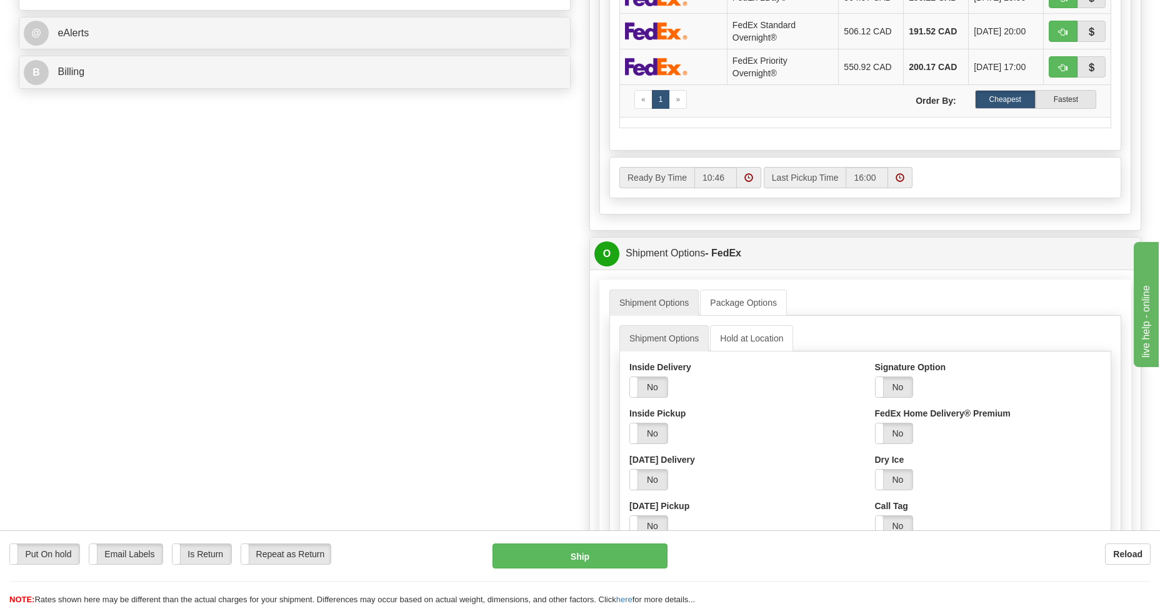
click at [898, 293] on ul "Shipment Options Package Options" at bounding box center [865, 302] width 512 height 26
click at [884, 386] on label "No" at bounding box center [893, 387] width 37 height 20
click at [974, 436] on select "Adult Direct Indirect No Signature Required Service Default" at bounding box center [927, 432] width 104 height 21
select select "2"
click at [875, 422] on select "Adult Direct Indirect No Signature Required Service Default" at bounding box center [927, 432] width 104 height 21
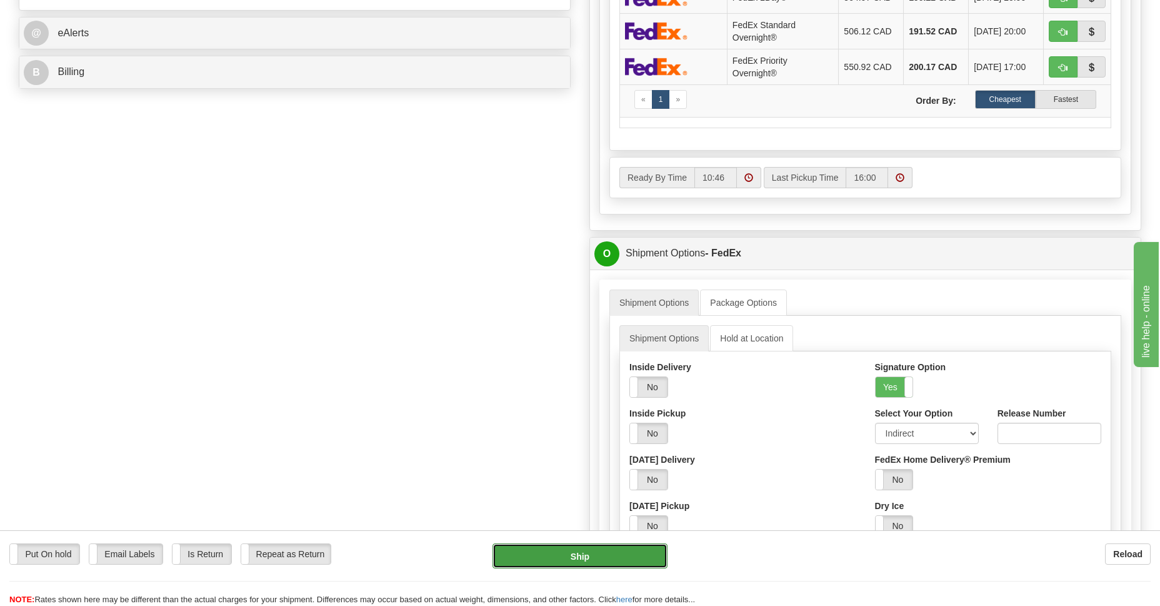
click at [536, 556] on button "Ship" at bounding box center [579, 555] width 174 height 25
type input "92"
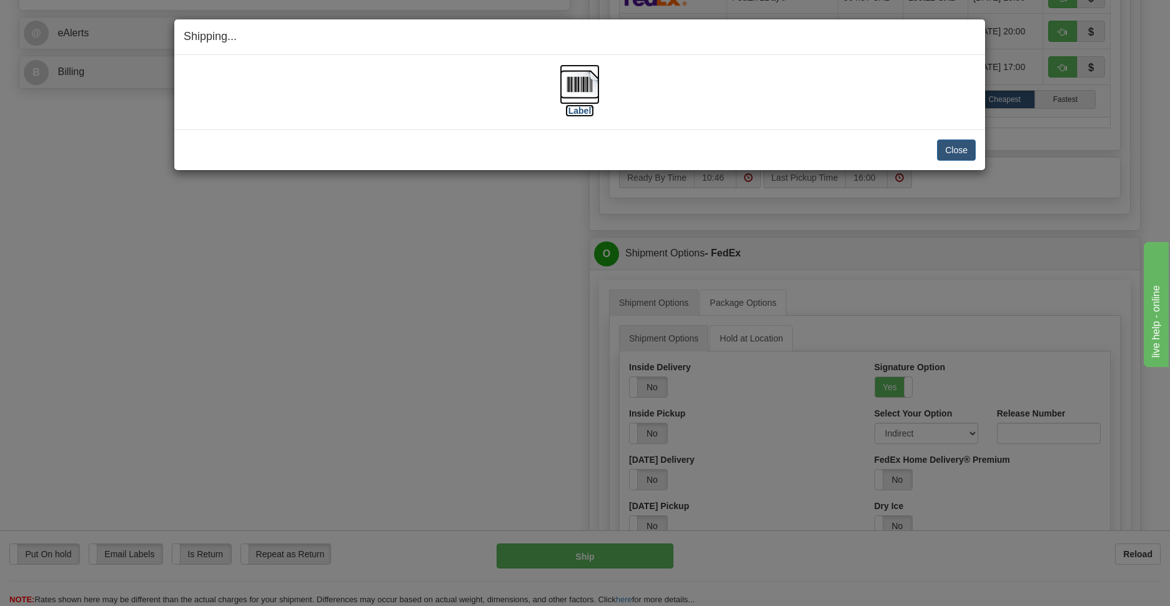
click at [567, 85] on img at bounding box center [580, 84] width 40 height 40
click at [955, 152] on button "Close" at bounding box center [956, 149] width 39 height 21
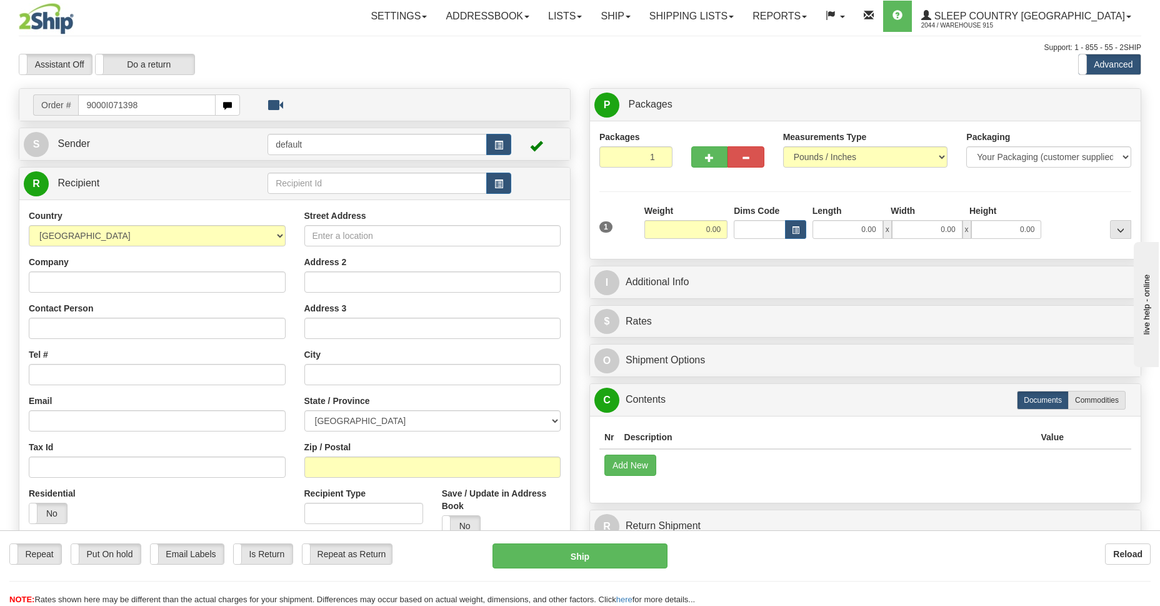
type input "9000I071398"
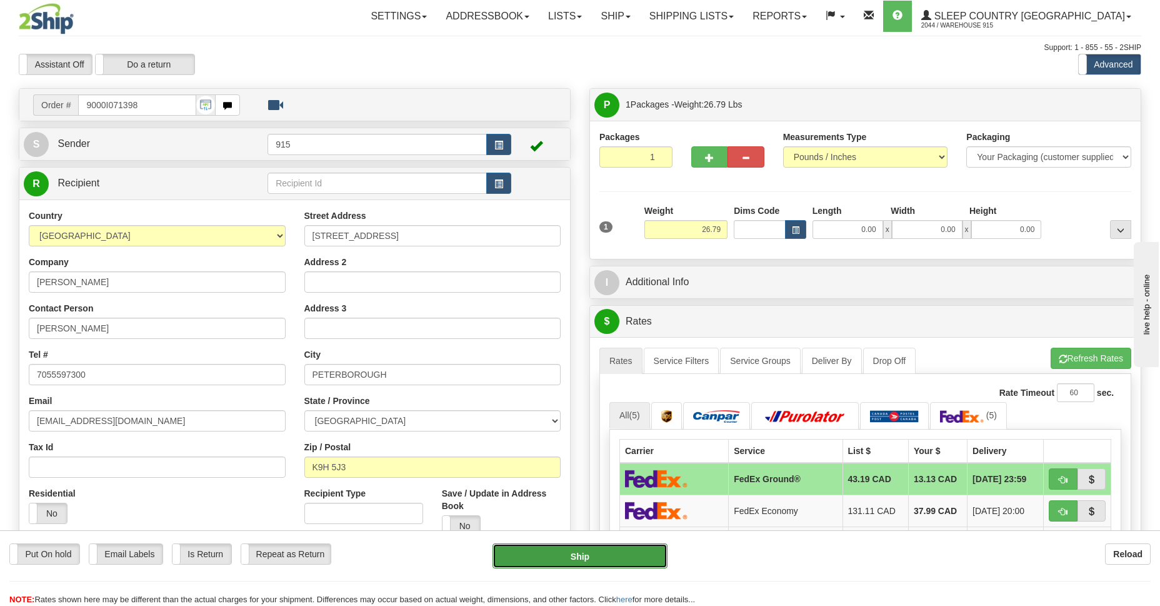
click at [631, 556] on button "Ship" at bounding box center [579, 555] width 174 height 25
type input "92"
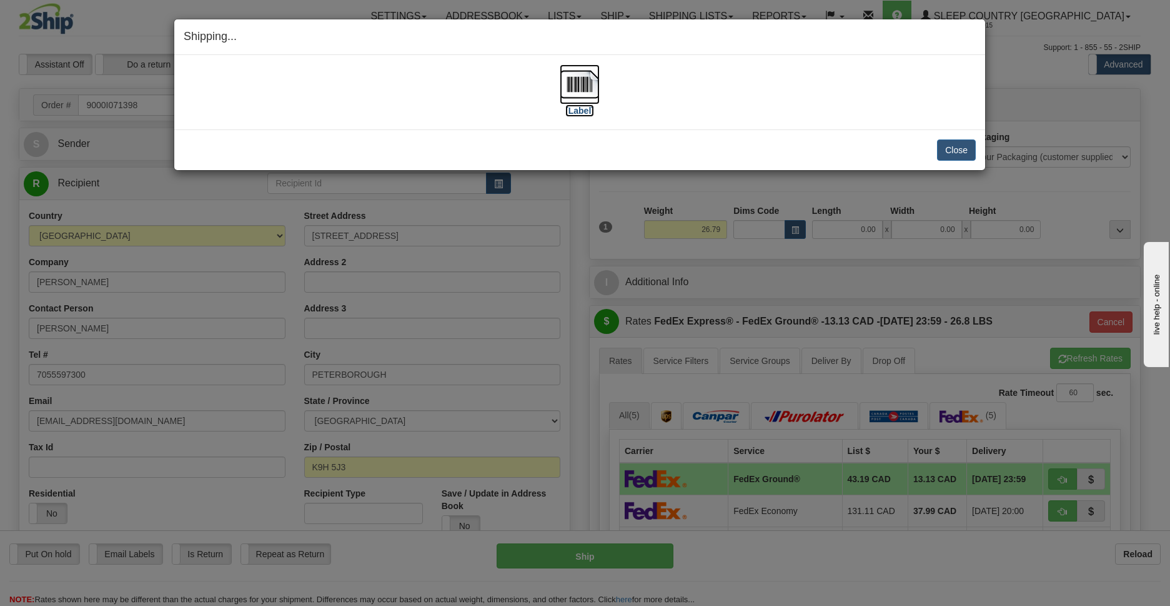
click at [571, 91] on img at bounding box center [580, 84] width 40 height 40
click at [945, 147] on button "Close" at bounding box center [956, 149] width 39 height 21
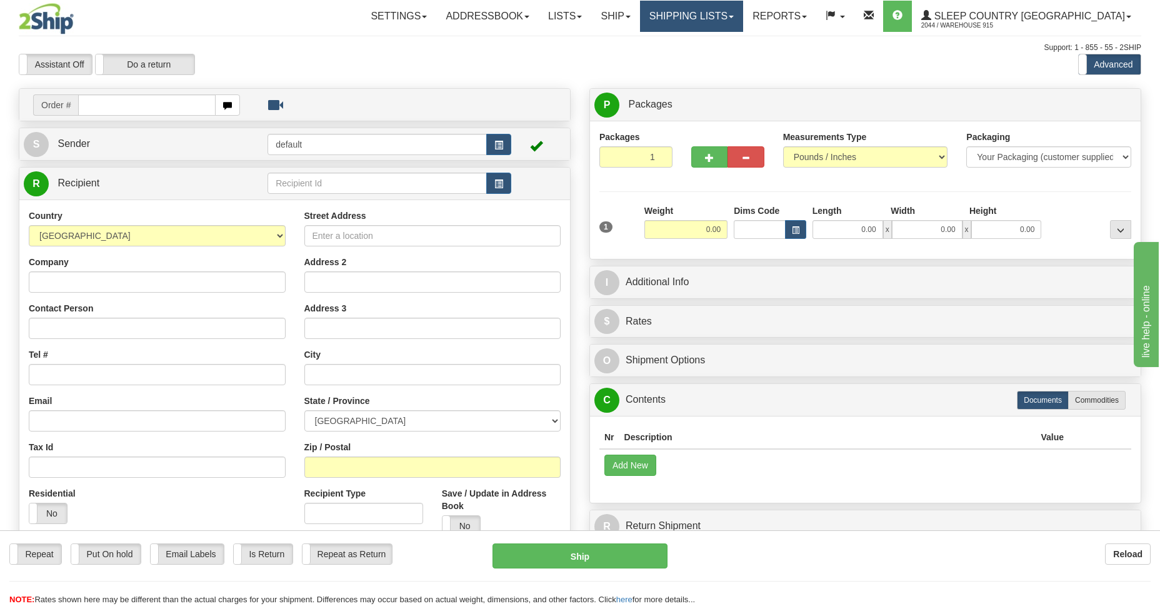
click at [722, 24] on link "Shipping lists" at bounding box center [691, 16] width 103 height 31
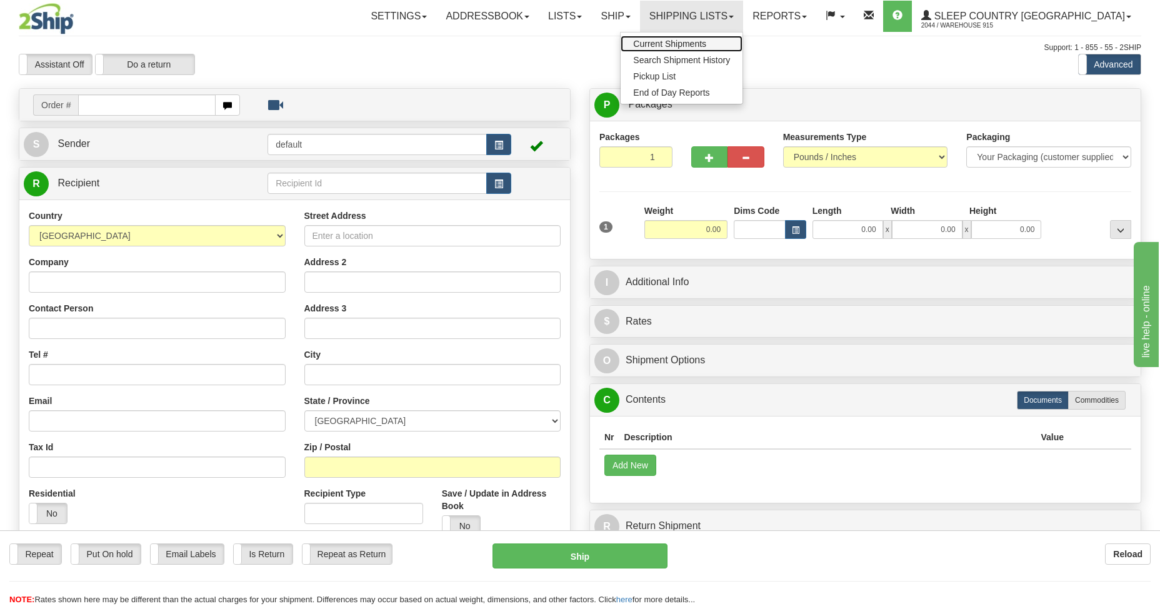
click at [706, 41] on span "Current Shipments" at bounding box center [669, 44] width 73 height 10
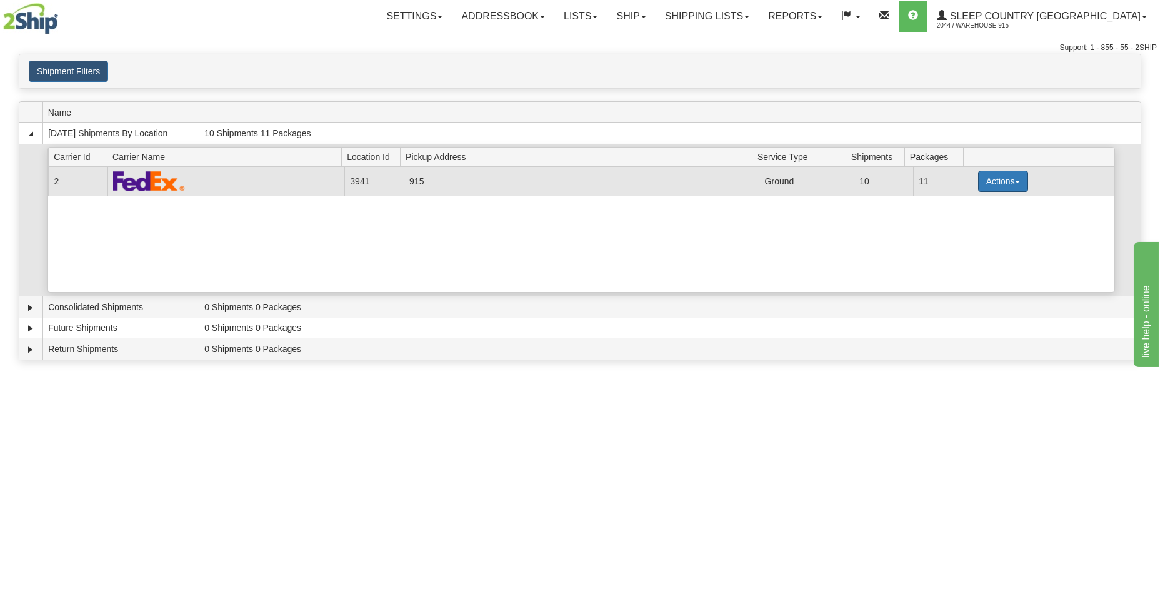
click at [1010, 185] on button "Actions" at bounding box center [1003, 181] width 50 height 21
click at [969, 207] on span "Details" at bounding box center [957, 204] width 34 height 9
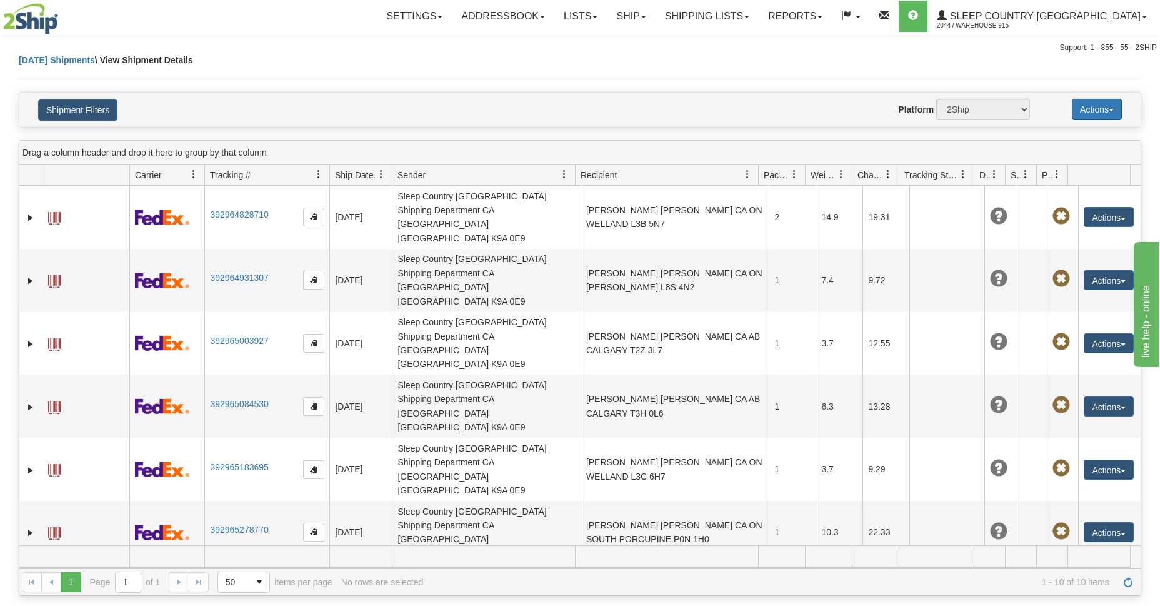
click at [1112, 109] on span "button" at bounding box center [1111, 110] width 5 height 2
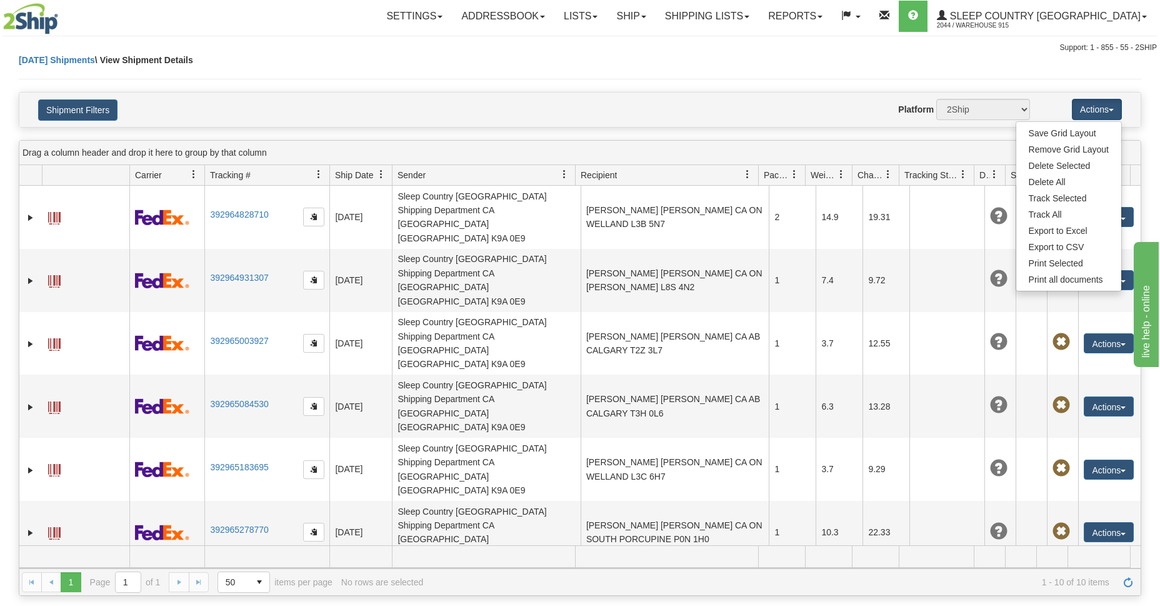
click at [554, 99] on div "Website Agent Nothing selected Client User Platform 2Ship Imported" at bounding box center [625, 109] width 827 height 21
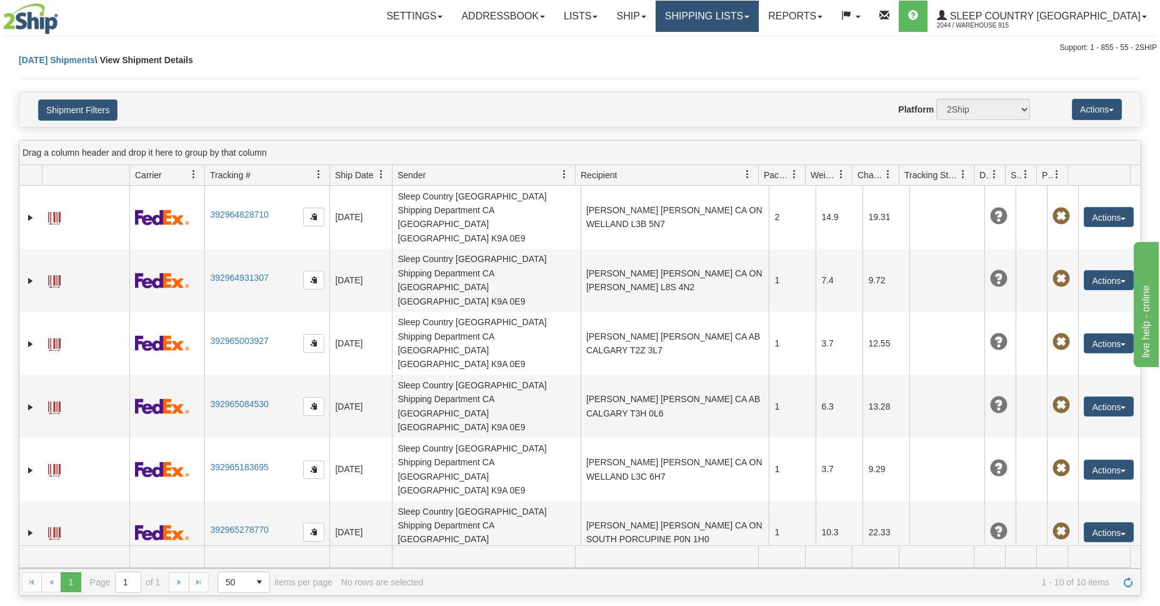
click at [733, 19] on link "Shipping lists" at bounding box center [707, 16] width 103 height 31
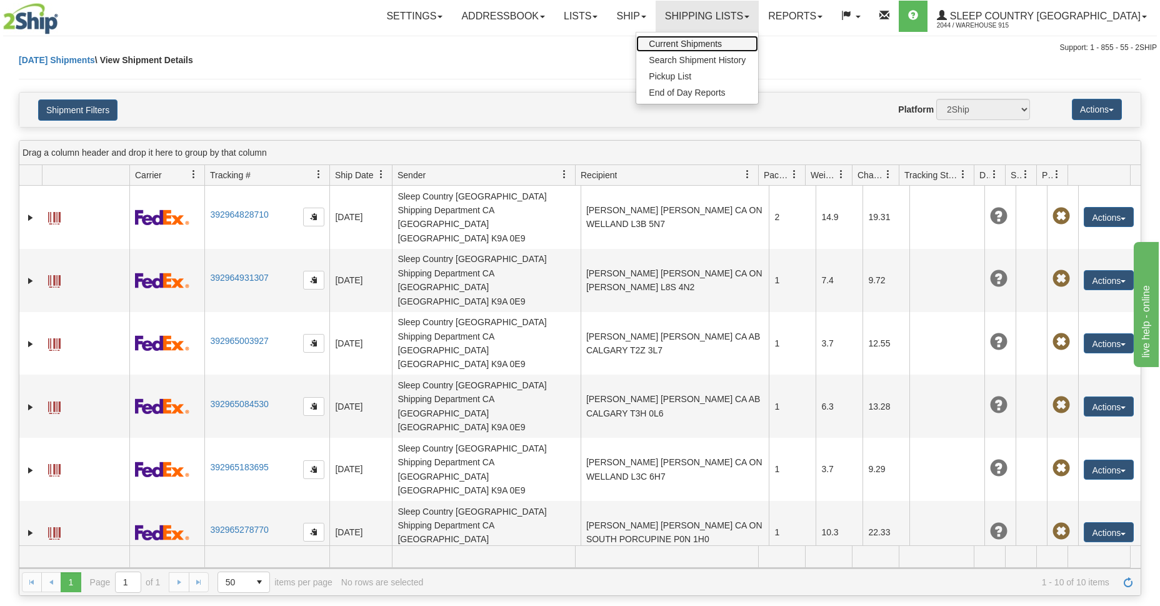
click at [732, 49] on link "Current Shipments" at bounding box center [697, 44] width 122 height 16
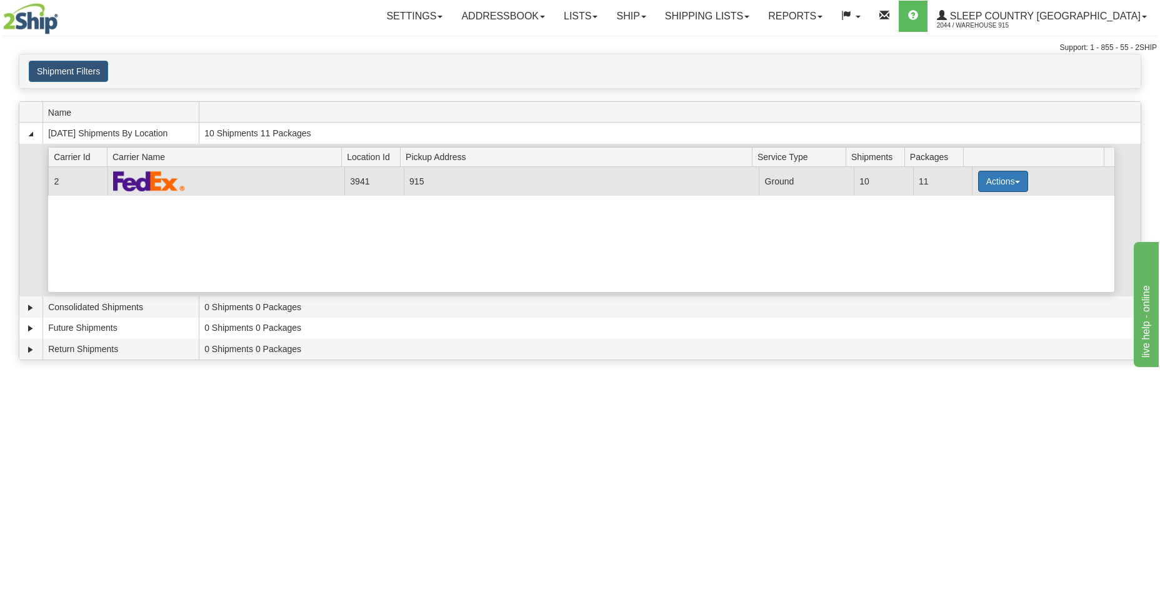
click at [1002, 182] on button "Actions" at bounding box center [1003, 181] width 50 height 21
click at [964, 222] on span "Close" at bounding box center [954, 220] width 29 height 9
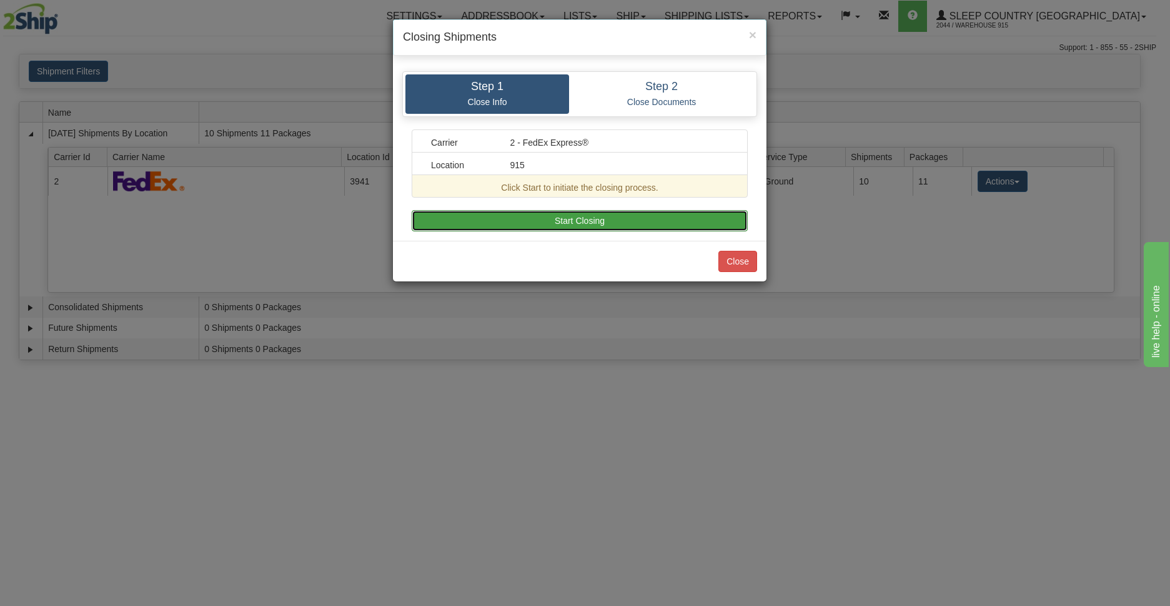
click at [602, 225] on button "Start Closing" at bounding box center [580, 220] width 336 height 21
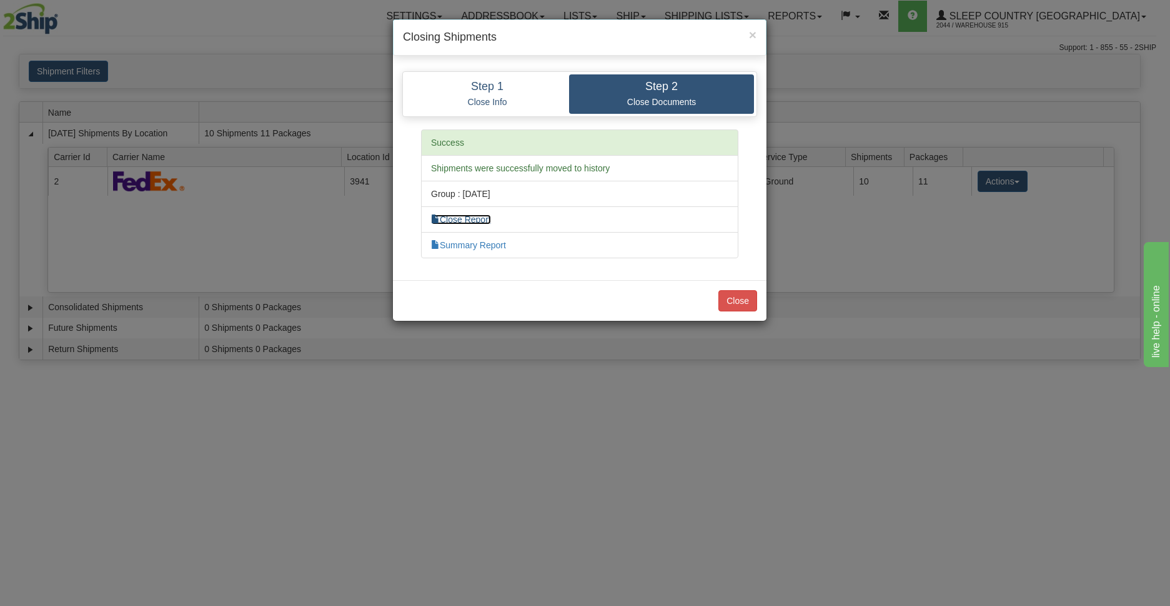
click at [484, 220] on link "Close Report" at bounding box center [461, 219] width 60 height 10
click at [736, 307] on button "Close" at bounding box center [738, 300] width 39 height 21
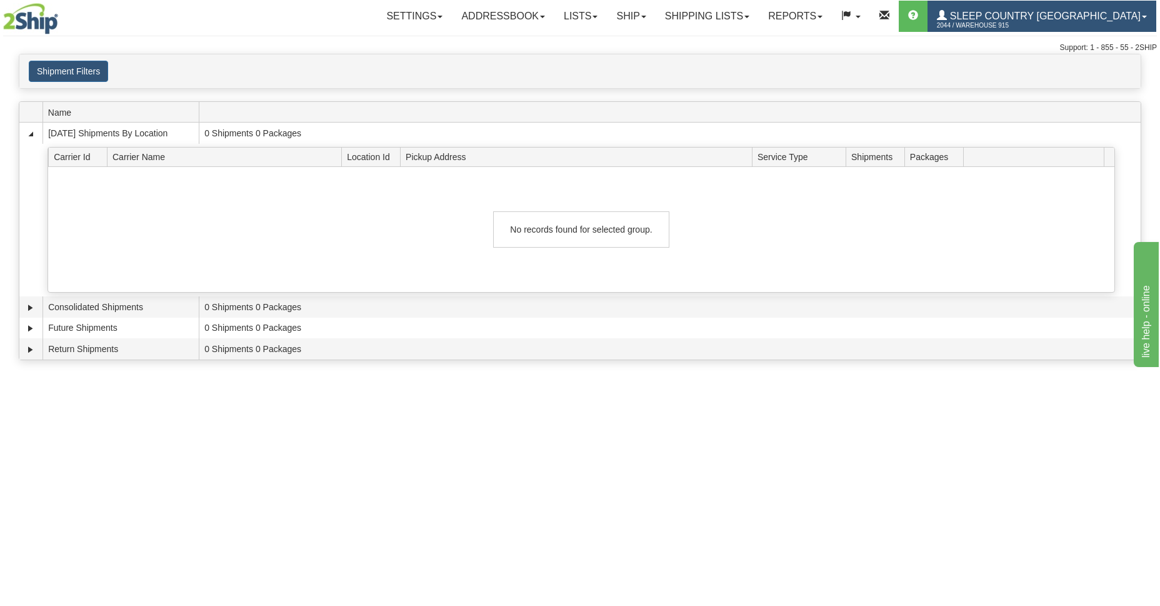
click at [1030, 22] on span "2044 / Warehouse 915" at bounding box center [984, 25] width 94 height 12
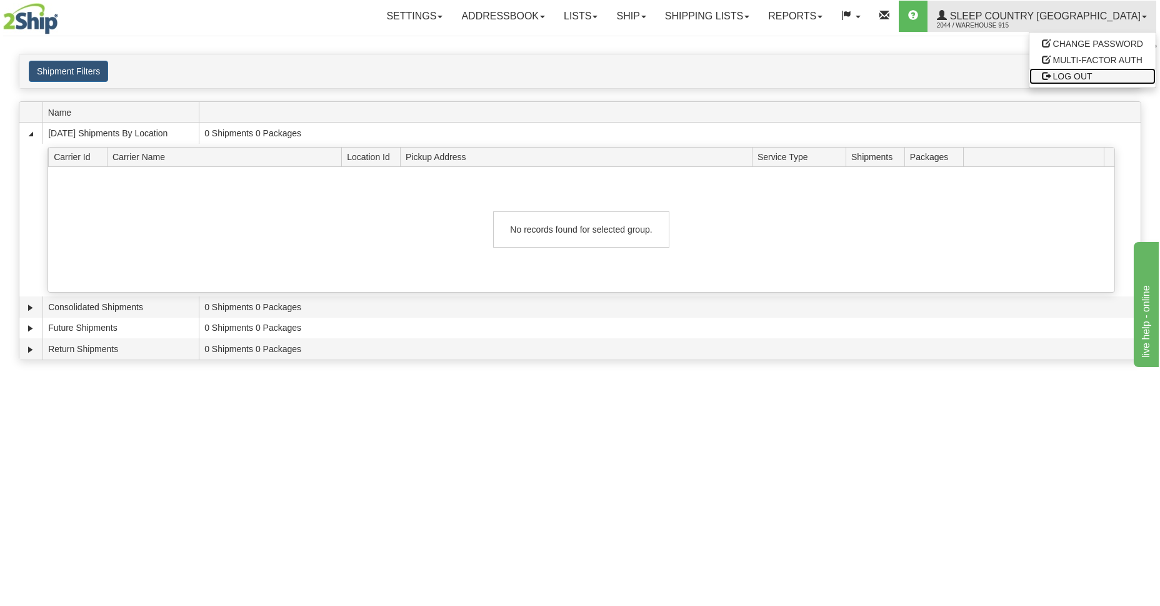
click at [1057, 78] on span "LOG OUT" at bounding box center [1072, 76] width 39 height 10
